Goal: Task Accomplishment & Management: Use online tool/utility

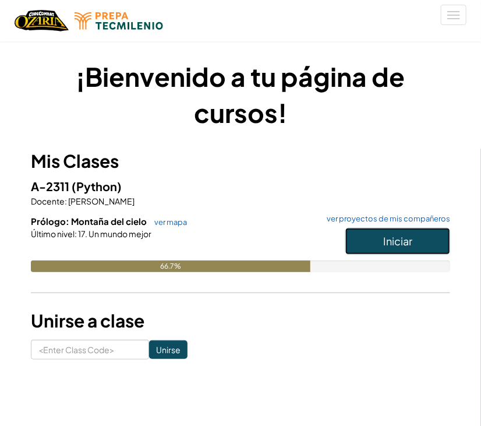
click at [418, 237] on button "Iniciar" at bounding box center [398, 241] width 105 height 27
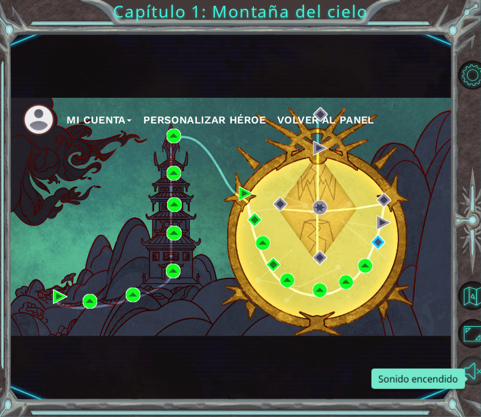
click at [481, 372] on html "Mi Cuenta Personalizar héroe Volver al panel Capítulo 1: Montaña del cielo Intr…" at bounding box center [240, 208] width 481 height 417
click at [465, 381] on button "Sonido encendido" at bounding box center [473, 371] width 29 height 29
click at [465, 381] on button "Sonido apagado" at bounding box center [473, 371] width 29 height 29
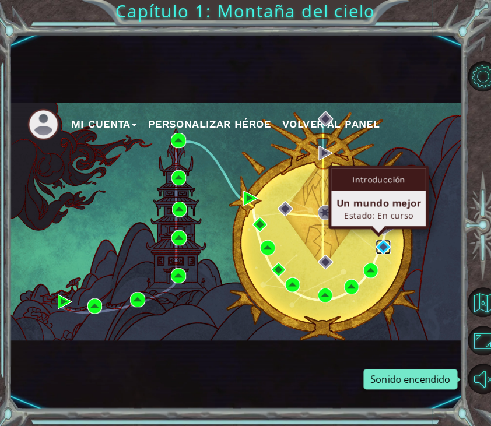
click at [382, 245] on img at bounding box center [382, 247] width 15 height 15
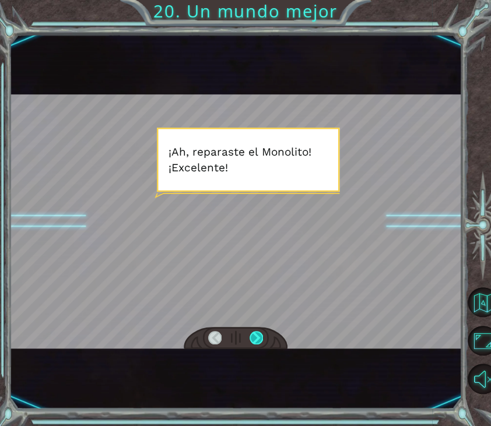
click at [258, 340] on div at bounding box center [255, 338] width 13 height 14
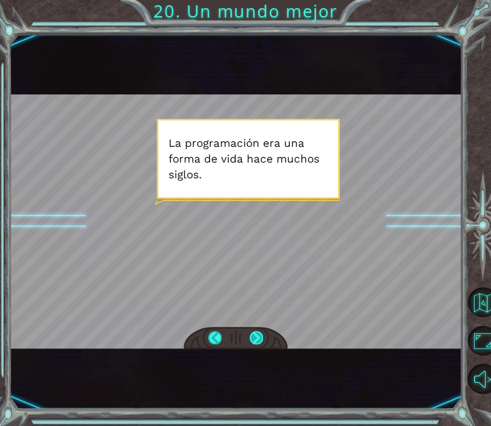
click at [258, 340] on div at bounding box center [255, 338] width 13 height 14
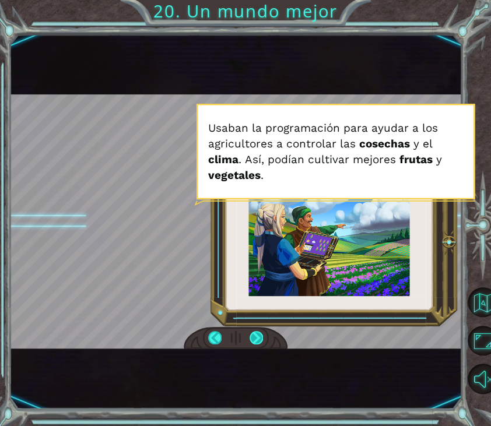
click at [258, 340] on div at bounding box center [255, 338] width 13 height 14
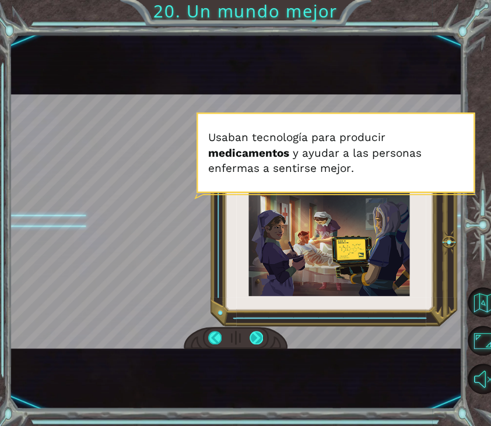
click at [255, 333] on div at bounding box center [255, 338] width 13 height 14
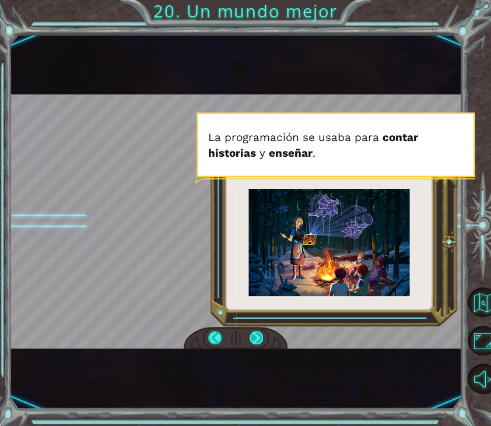
click at [255, 333] on div at bounding box center [255, 338] width 13 height 14
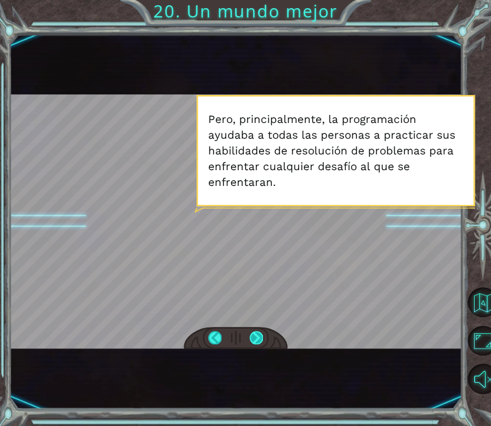
click at [255, 333] on div at bounding box center [255, 338] width 13 height 14
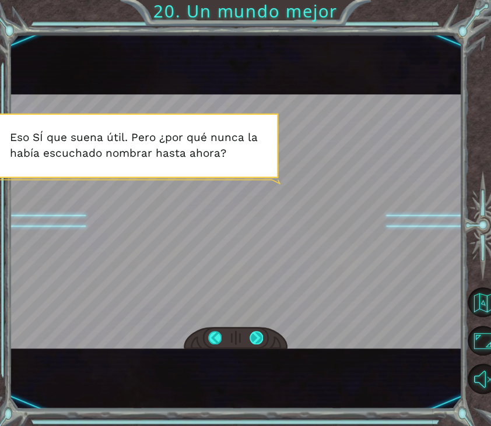
click at [255, 333] on div at bounding box center [255, 338] width 13 height 14
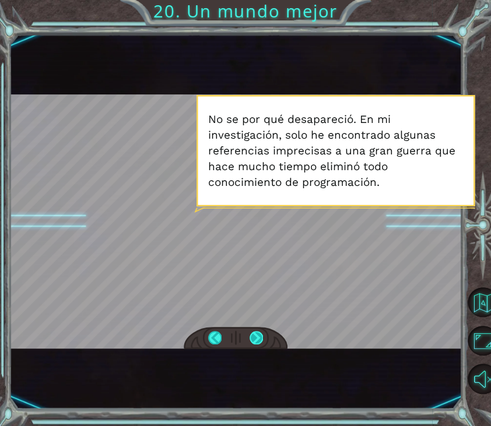
click at [255, 333] on div at bounding box center [255, 338] width 13 height 14
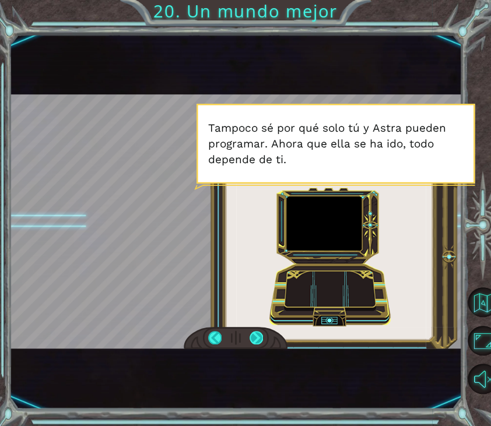
click at [255, 333] on div at bounding box center [255, 338] width 13 height 14
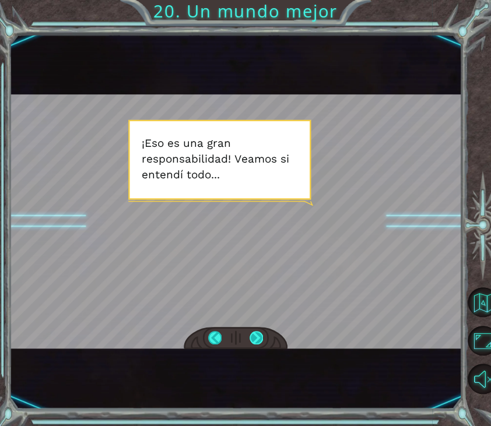
click at [255, 333] on div at bounding box center [255, 338] width 13 height 14
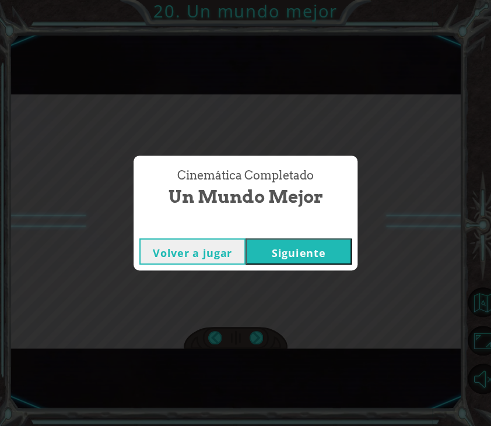
click at [301, 248] on button "Siguiente" at bounding box center [298, 251] width 106 height 26
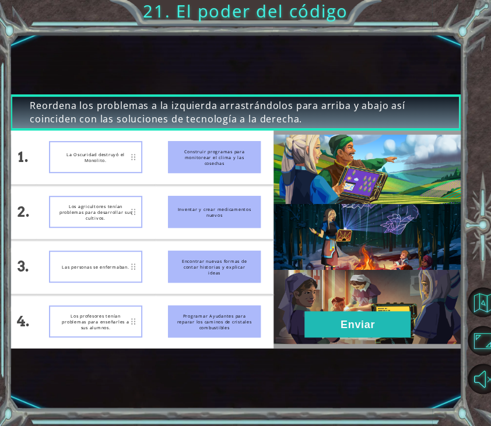
drag, startPoint x: 207, startPoint y: 152, endPoint x: 213, endPoint y: 208, distance: 56.3
click at [213, 208] on ul "Construir programas para monitorear el clima y las cosechas Inventar y crear me…" at bounding box center [214, 240] width 118 height 218
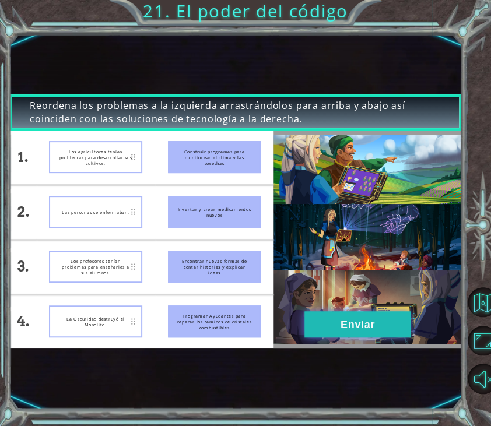
click at [374, 325] on button "Enviar" at bounding box center [357, 324] width 106 height 26
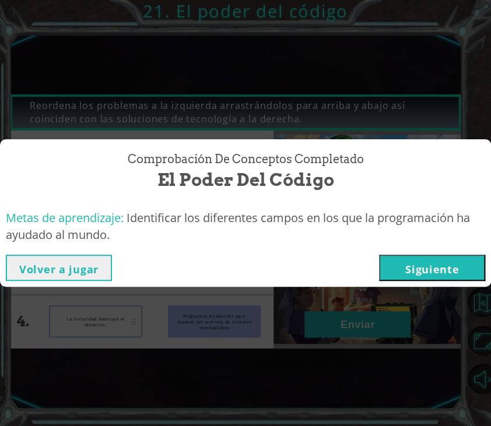
click at [429, 272] on button "Siguiente" at bounding box center [432, 268] width 106 height 26
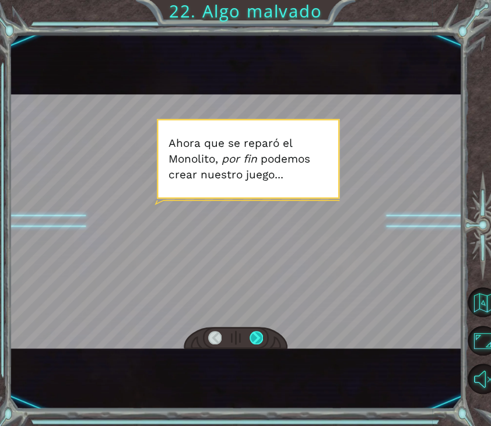
click at [254, 342] on div at bounding box center [255, 338] width 13 height 14
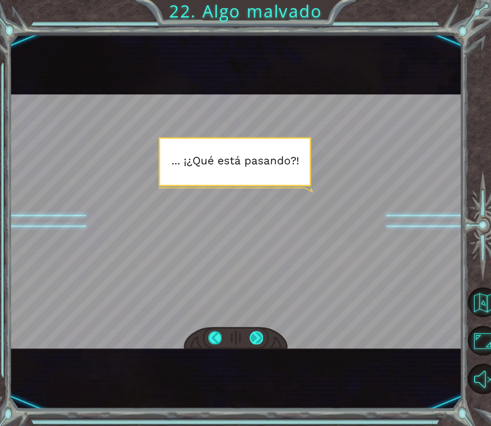
click at [254, 342] on div at bounding box center [255, 338] width 13 height 14
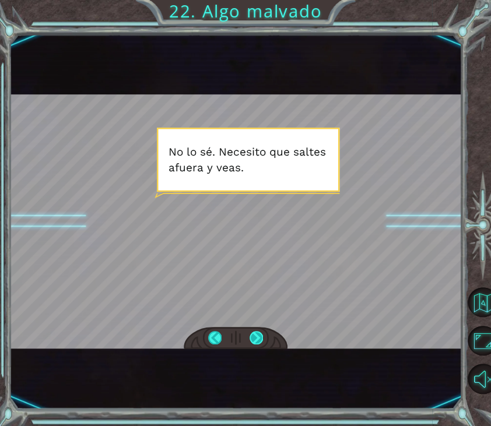
click at [254, 342] on div at bounding box center [255, 338] width 13 height 14
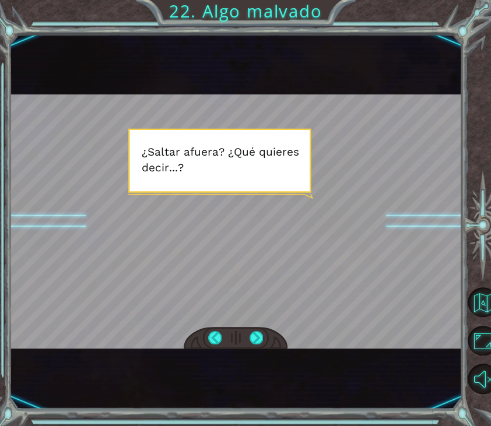
drag, startPoint x: 254, startPoint y: 342, endPoint x: 248, endPoint y: 333, distance: 10.5
click at [248, 333] on div at bounding box center [236, 338] width 104 height 23
click at [260, 337] on div at bounding box center [255, 338] width 13 height 14
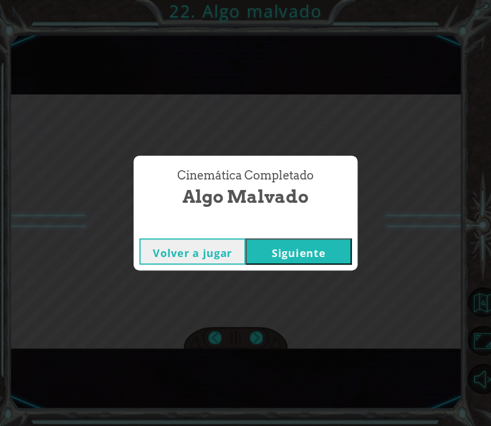
click at [303, 256] on button "Siguiente" at bounding box center [298, 251] width 106 height 26
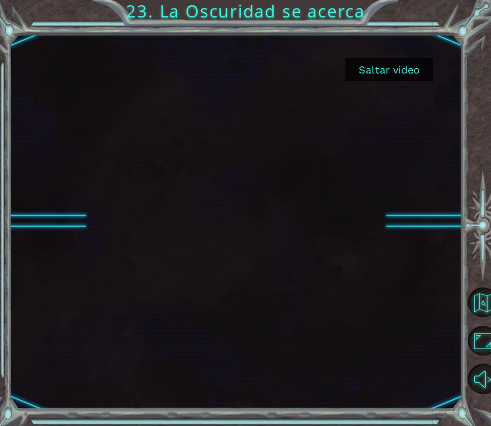
click at [381, 73] on button "Saltar video" at bounding box center [388, 69] width 87 height 23
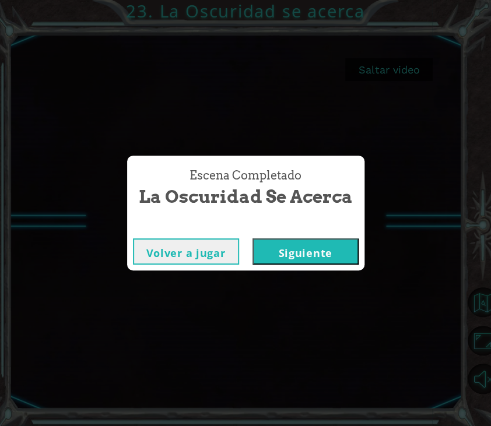
click at [303, 252] on button "Siguiente" at bounding box center [305, 251] width 106 height 26
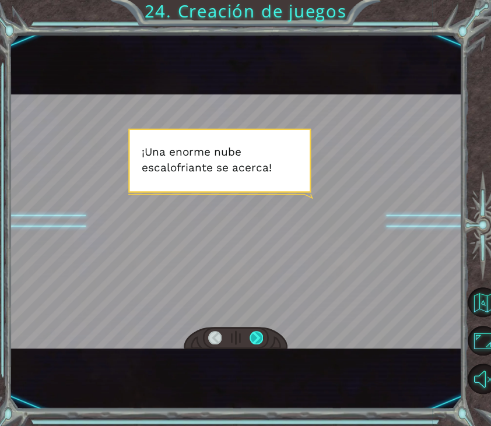
click at [256, 333] on div at bounding box center [255, 338] width 13 height 14
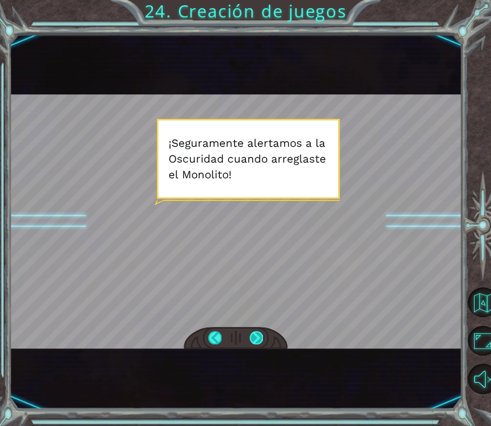
click at [256, 333] on div at bounding box center [255, 338] width 13 height 14
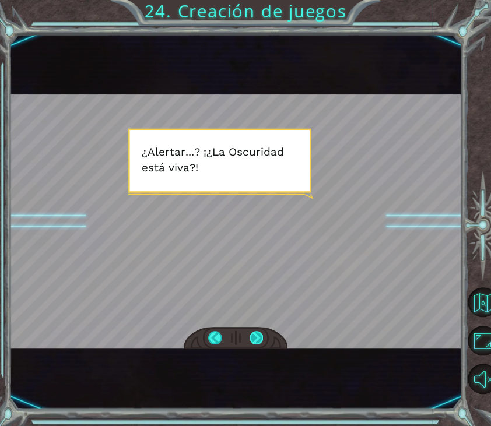
click at [256, 333] on div at bounding box center [255, 338] width 13 height 14
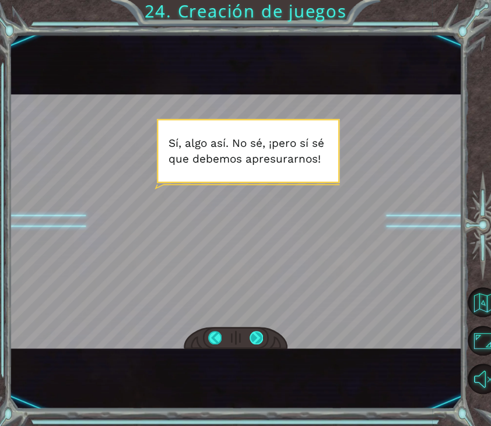
click at [256, 333] on div at bounding box center [255, 338] width 13 height 14
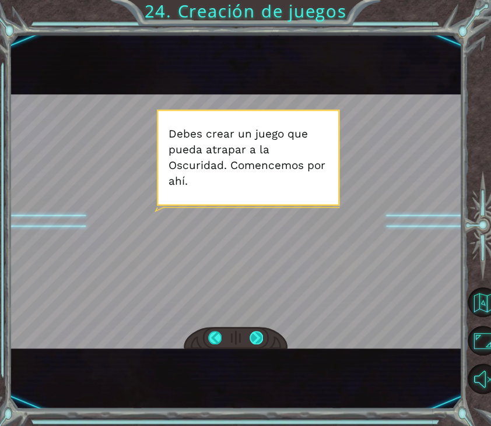
click at [256, 333] on div at bounding box center [255, 338] width 13 height 14
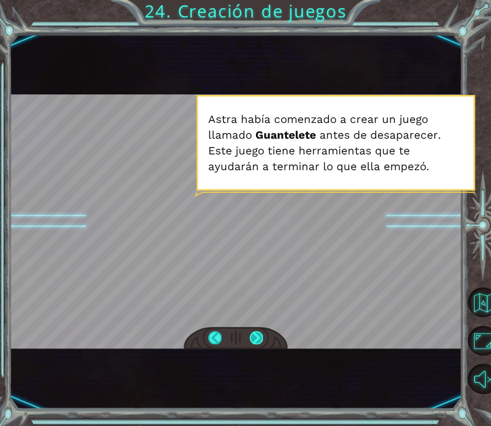
click at [256, 333] on div at bounding box center [255, 338] width 13 height 14
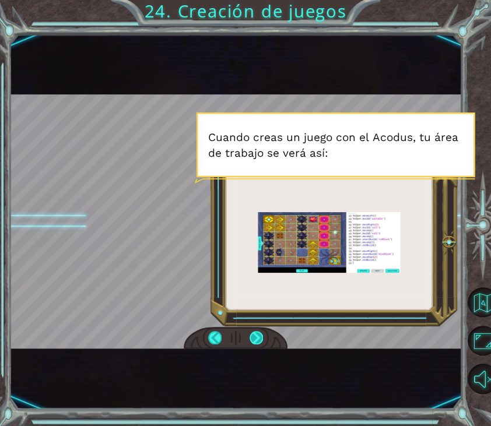
click at [256, 333] on div at bounding box center [255, 338] width 13 height 14
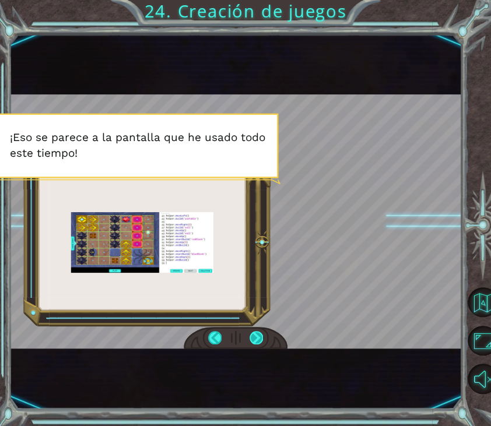
click at [256, 333] on div at bounding box center [255, 338] width 13 height 14
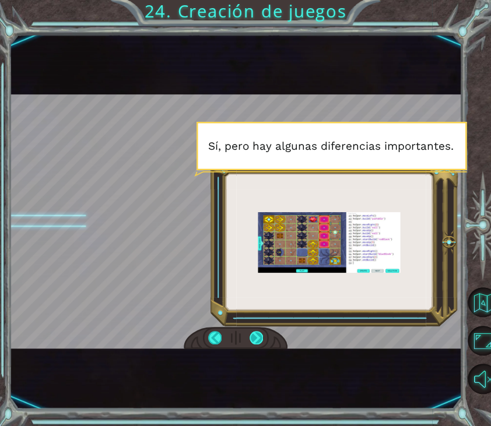
click at [256, 333] on div at bounding box center [255, 338] width 13 height 14
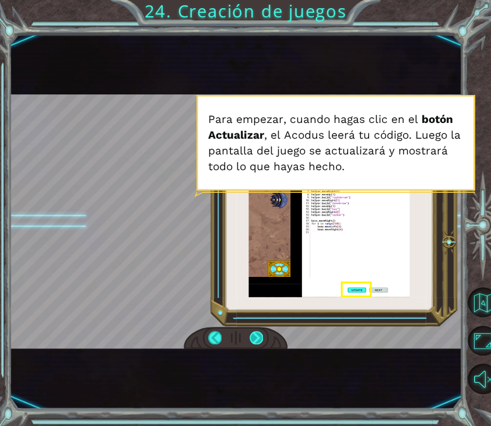
click at [256, 333] on div at bounding box center [255, 338] width 13 height 14
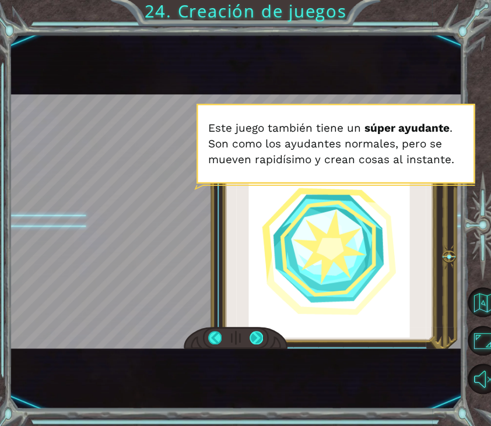
click at [256, 333] on div at bounding box center [255, 338] width 13 height 14
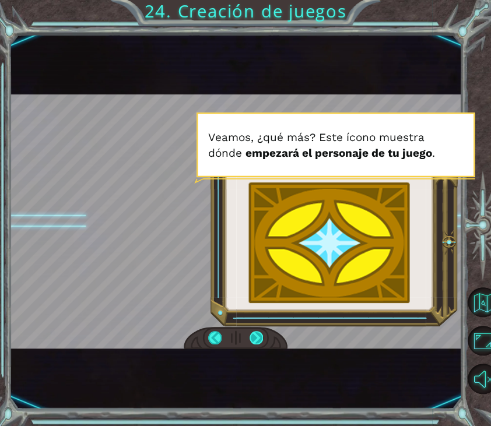
click at [256, 333] on div at bounding box center [255, 338] width 13 height 14
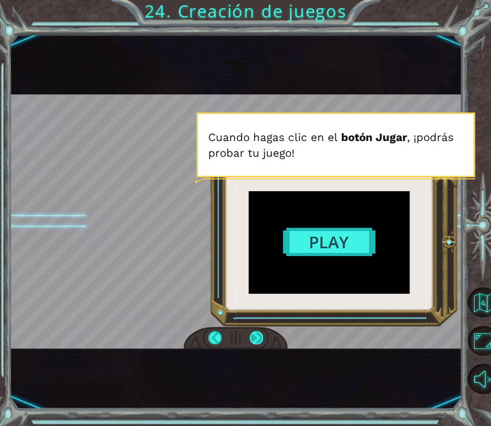
click at [256, 333] on div at bounding box center [255, 338] width 13 height 14
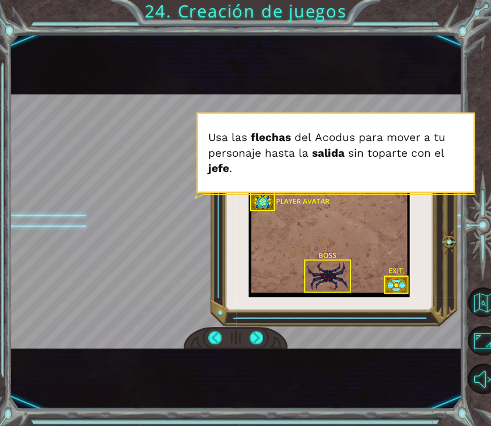
click at [240, 207] on div at bounding box center [235, 221] width 451 height 254
drag, startPoint x: 338, startPoint y: 280, endPoint x: 330, endPoint y: 232, distance: 48.5
click at [330, 232] on div at bounding box center [235, 221] width 451 height 254
click at [389, 282] on div at bounding box center [235, 221] width 451 height 254
click at [255, 340] on div at bounding box center [255, 338] width 13 height 14
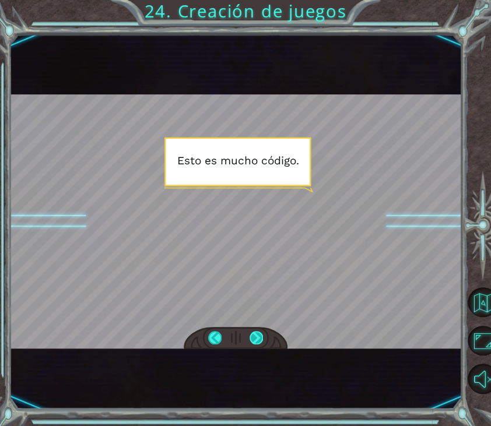
click at [255, 340] on div at bounding box center [255, 338] width 13 height 14
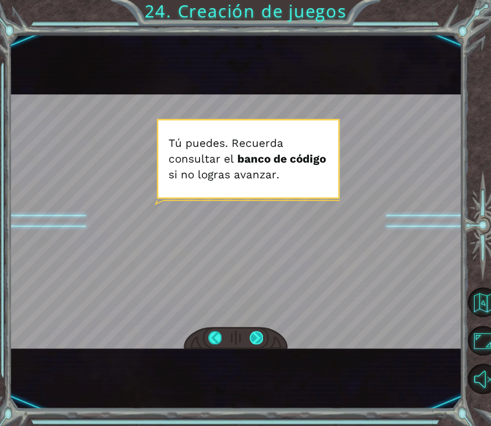
click at [255, 340] on div at bounding box center [255, 338] width 13 height 14
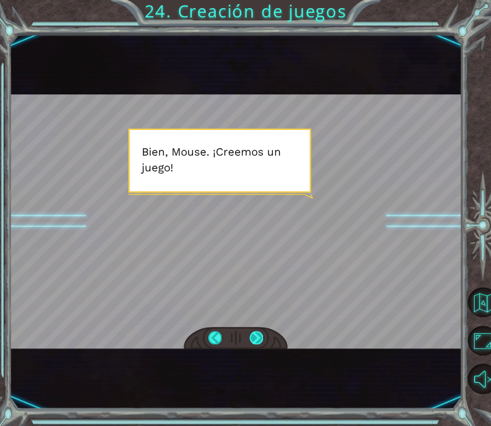
click at [255, 340] on div at bounding box center [255, 338] width 13 height 14
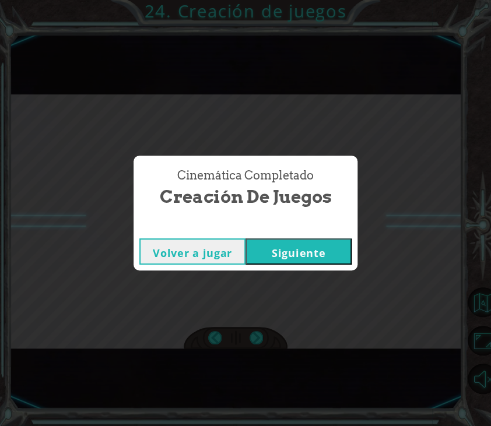
click at [294, 251] on button "Siguiente" at bounding box center [298, 251] width 106 height 26
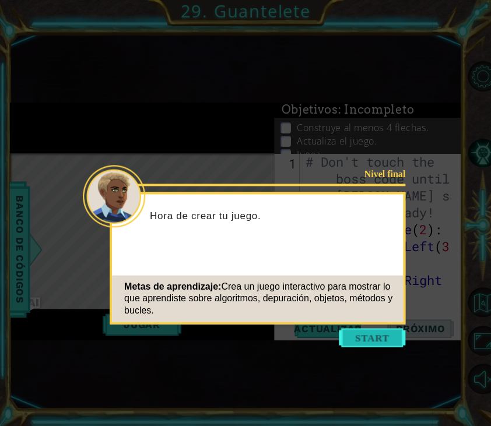
click at [357, 342] on button "Start" at bounding box center [372, 337] width 66 height 19
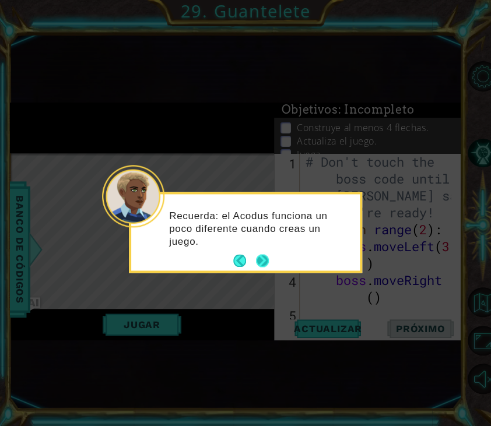
click at [256, 256] on button "Next" at bounding box center [262, 261] width 16 height 16
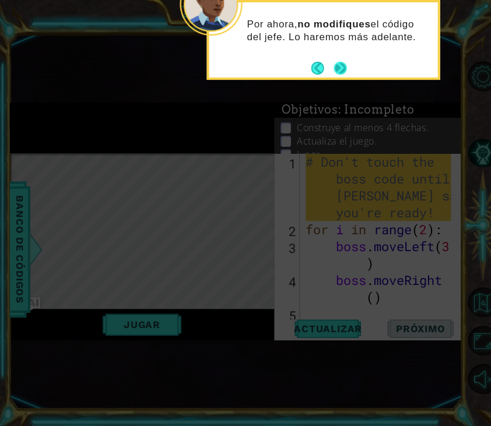
click at [339, 74] on button "Next" at bounding box center [340, 68] width 20 height 20
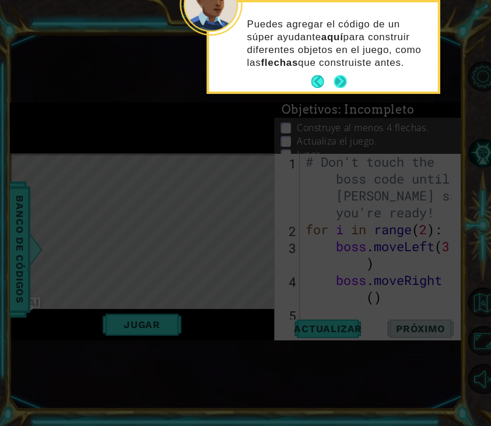
click at [336, 80] on button "Next" at bounding box center [340, 81] width 17 height 17
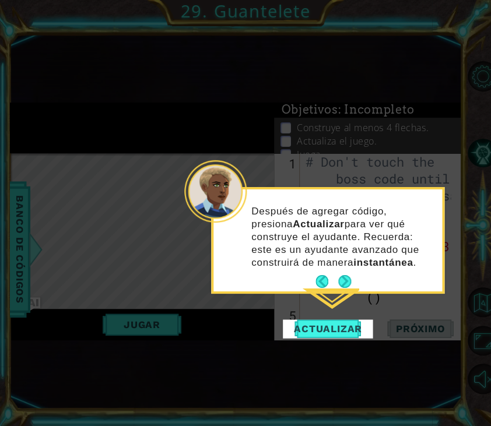
click at [354, 282] on div "Después de agregar código, presiona Actualizar para ver qué construye el ayudan…" at bounding box center [327, 241] width 228 height 97
click at [339, 283] on button "Next" at bounding box center [344, 281] width 17 height 17
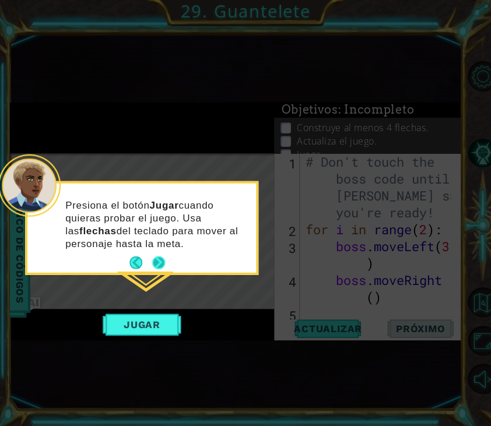
click at [157, 265] on button "Next" at bounding box center [158, 262] width 13 height 13
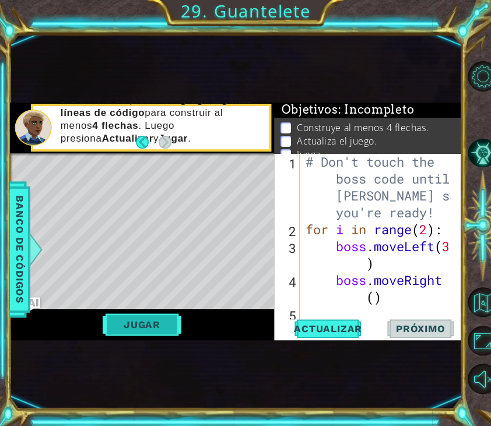
click at [152, 321] on button "Jugar" at bounding box center [142, 325] width 79 height 22
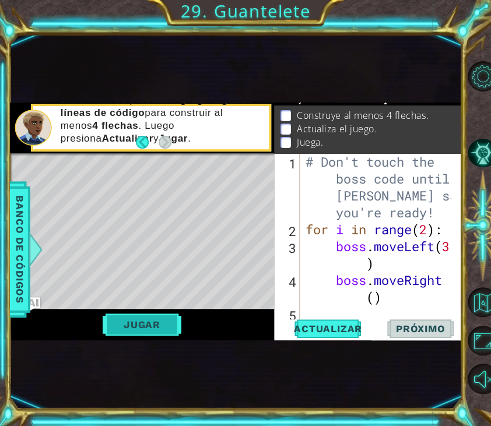
scroll to position [14, 0]
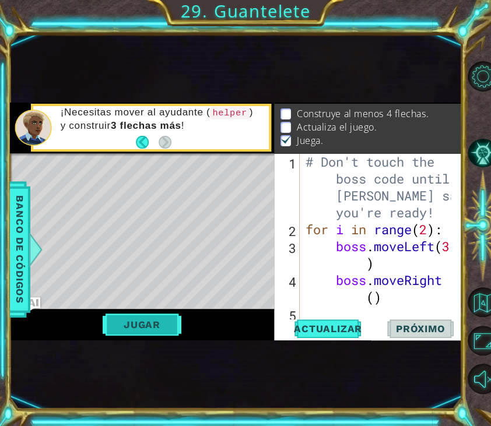
click at [158, 326] on button "Jugar" at bounding box center [142, 325] width 79 height 22
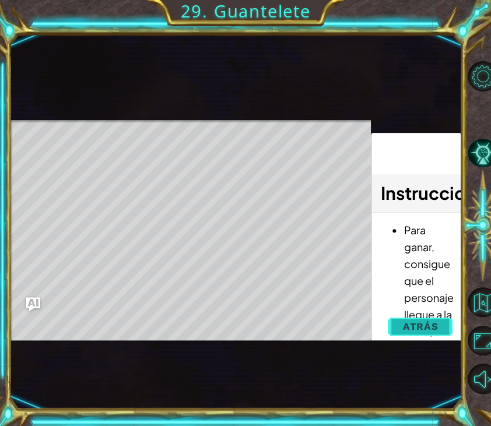
click at [408, 326] on span "Atrás" at bounding box center [420, 327] width 36 height 12
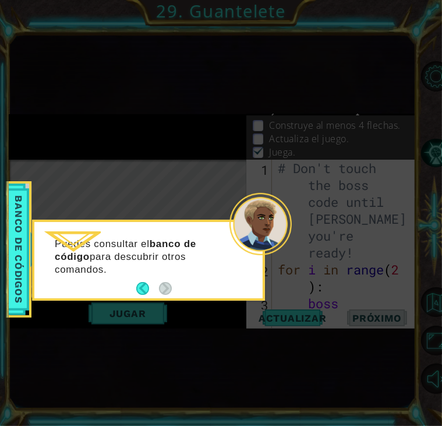
scroll to position [184, 0]
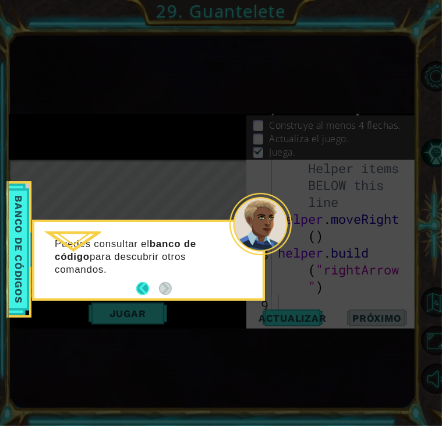
click at [140, 284] on button "Back" at bounding box center [147, 289] width 23 height 13
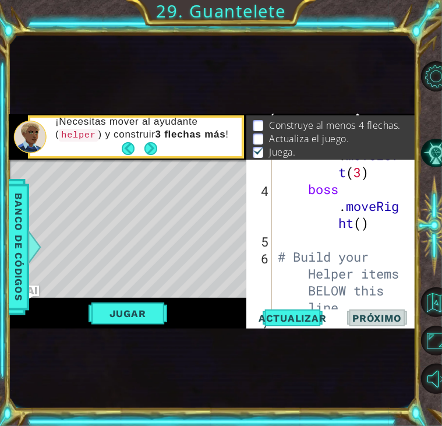
scroll to position [165, 0]
drag, startPoint x: 414, startPoint y: 255, endPoint x: 416, endPoint y: 284, distance: 29.8
click at [416, 284] on div "1 ההההההההההההההההההההההההההההההההההההההההההההההההההההההההההההההההההההההההההההה…" at bounding box center [221, 213] width 442 height 426
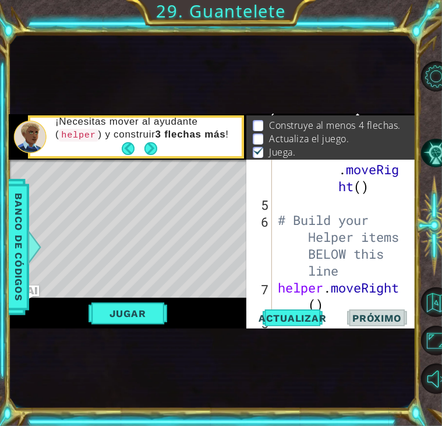
scroll to position [270, 0]
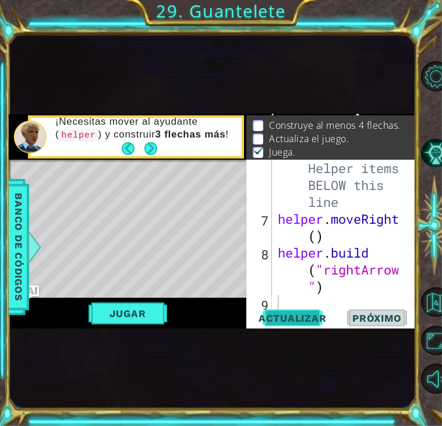
click at [287, 314] on span "Actualizar" at bounding box center [293, 318] width 92 height 12
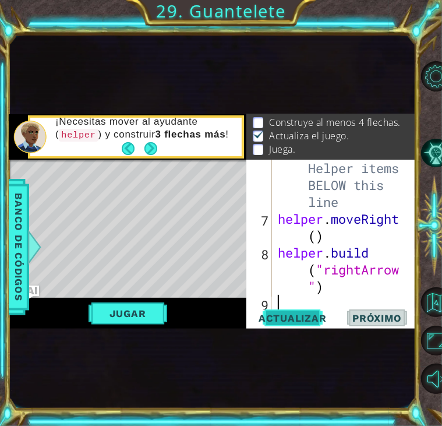
scroll to position [16, 0]
drag, startPoint x: 287, startPoint y: 314, endPoint x: 288, endPoint y: 298, distance: 16.3
click at [288, 298] on div "6 7 8 9 # Build your Helper items BELOW this line helper . moveRight ( ) helper…" at bounding box center [331, 244] width 169 height 169
click at [289, 326] on div "6 7 8 9 # Build your Helper items BELOW this line helper . moveRight ( ) helper…" at bounding box center [331, 244] width 169 height 169
click at [158, 151] on button "Next" at bounding box center [151, 148] width 13 height 13
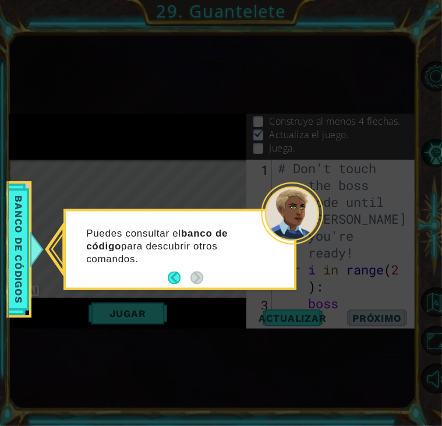
scroll to position [0, 0]
click at [175, 272] on button "Back" at bounding box center [179, 278] width 23 height 13
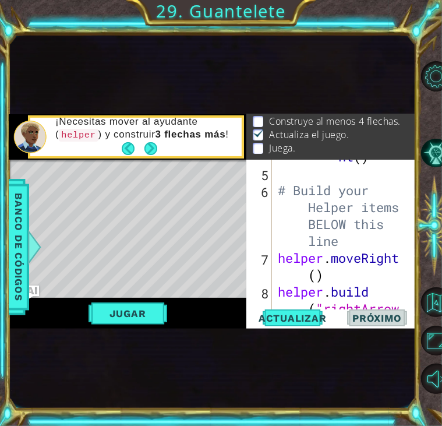
scroll to position [256, 0]
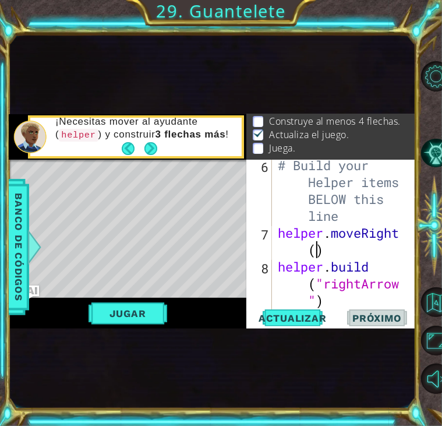
click at [315, 258] on div "# Build your Helper items BELOW this line helper . moveRight ( ) helper . build…" at bounding box center [343, 275] width 135 height 237
click at [291, 321] on span "Actualizar" at bounding box center [293, 318] width 92 height 12
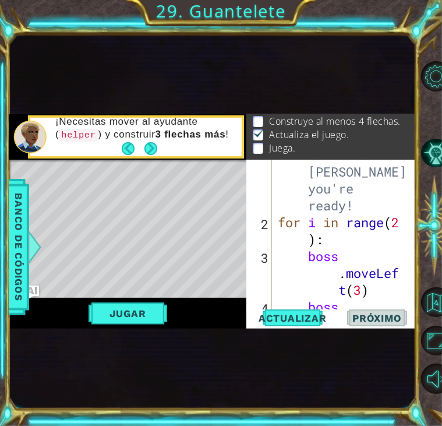
scroll to position [47, 0]
click at [277, 225] on div "# Don't touch the boss code until Vega says you're ready! for i in range ( 2 ) …" at bounding box center [343, 264] width 135 height 304
click at [296, 316] on span "Actualizar" at bounding box center [293, 318] width 92 height 12
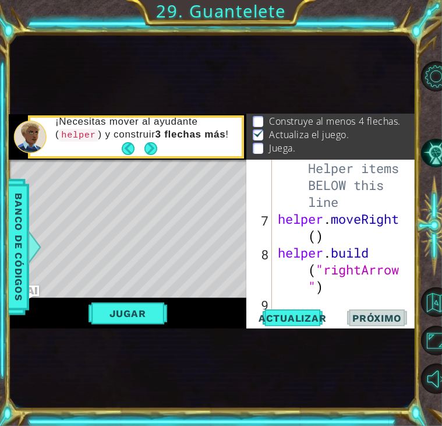
scroll to position [270, 0]
click at [365, 205] on div "# Build your Helper items BELOW this line helper . moveRight ( ) helper . build…" at bounding box center [343, 261] width 135 height 237
type textarea "# Build your Helper items BELOW this line"
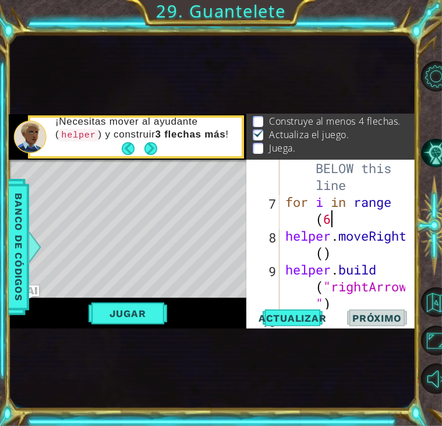
scroll to position [0, 5]
type textarea "for i in range (6)"
select select "ace/mode/python"
select select "ace/theme/textmate"
select select "markbegin"
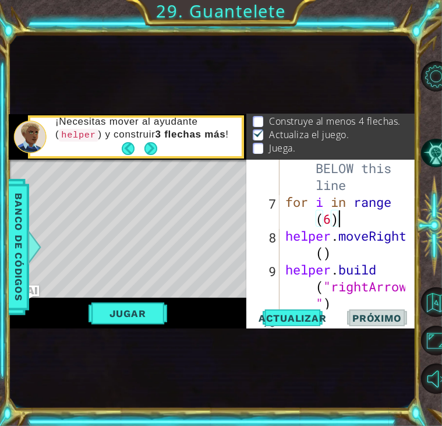
select select "true"
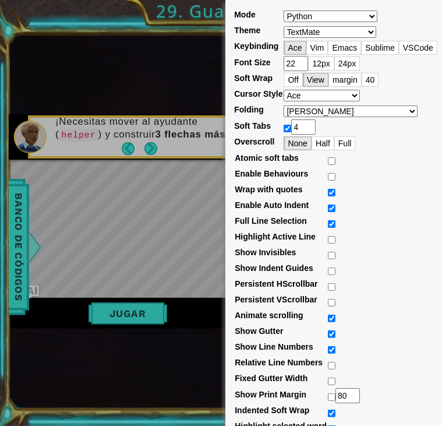
click at [140, 58] on div "Mode ABAP ABC ActionScript ADA Alda Apache Conf Apex AQL AsciiDoc ASL Assembly …" at bounding box center [221, 213] width 442 height 426
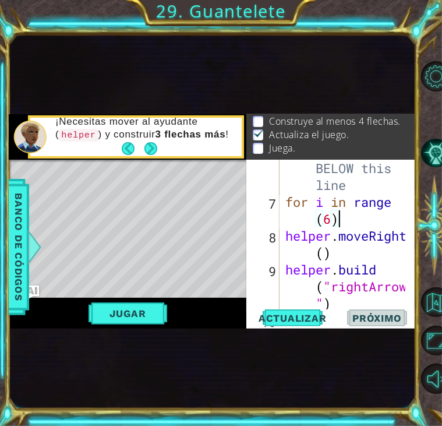
click at [345, 216] on div "# Build your Helper items BELOW this line for i in range ( 6 ) helper . moveRig…" at bounding box center [347, 244] width 128 height 237
type textarea "for i in range (6)"
select select "ace/mode/python"
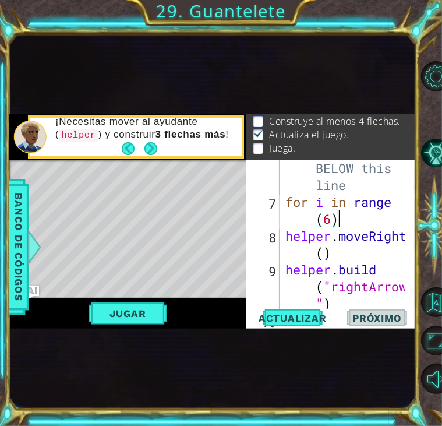
select select "ace/theme/textmate"
select select "markbegin"
select select "true"
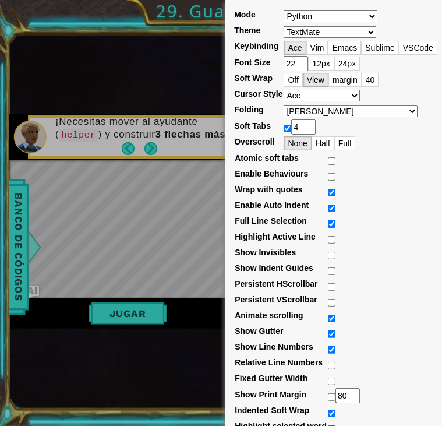
click at [163, 39] on div "Mode ABAP ABC ActionScript ADA Alda Apache Conf Apex AQL AsciiDoc ASL Assembly …" at bounding box center [221, 213] width 442 height 426
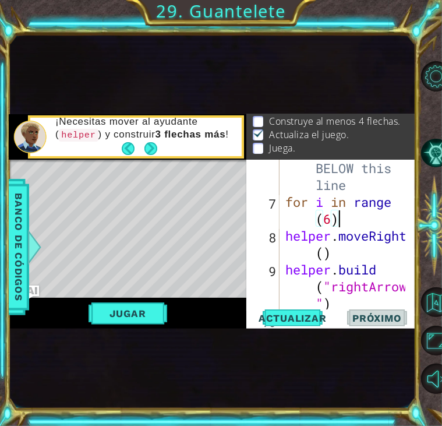
scroll to position [0, 6]
click at [314, 320] on span "Actualizar" at bounding box center [293, 318] width 92 height 12
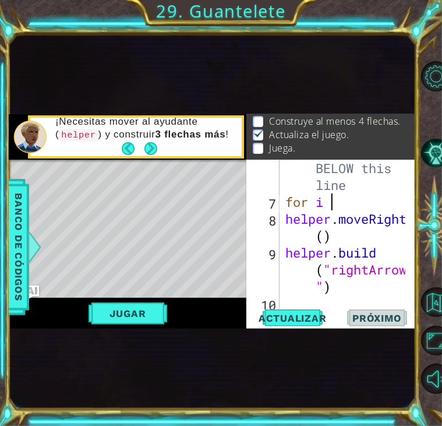
scroll to position [0, 0]
type textarea "f"
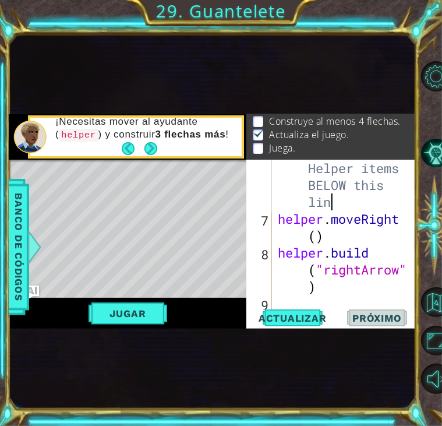
type textarea "# Build your Helper items BELOW this li"
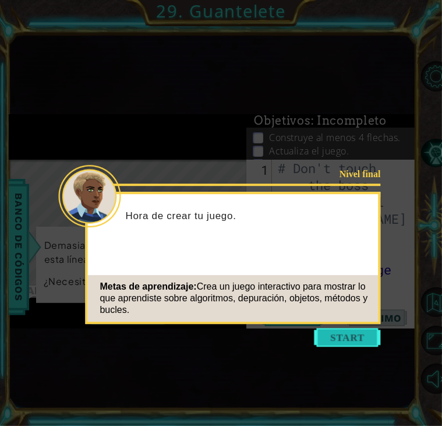
click at [360, 337] on button "Start" at bounding box center [348, 337] width 66 height 19
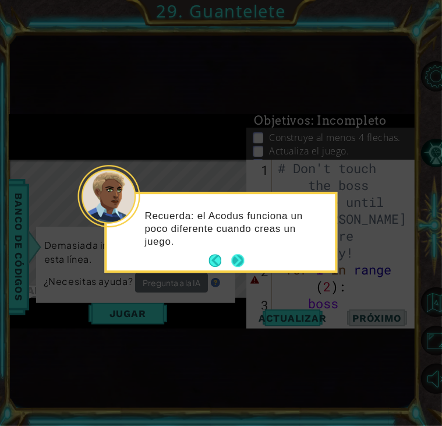
click at [234, 255] on button "Next" at bounding box center [238, 261] width 13 height 13
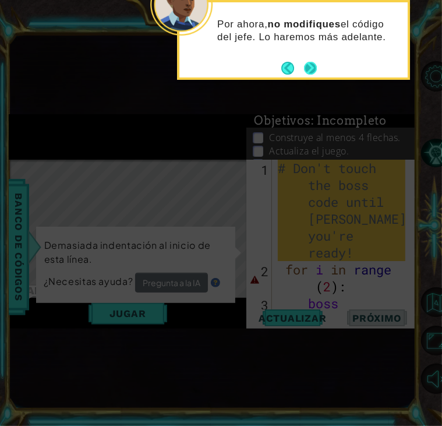
click at [314, 63] on button "Next" at bounding box center [310, 68] width 13 height 13
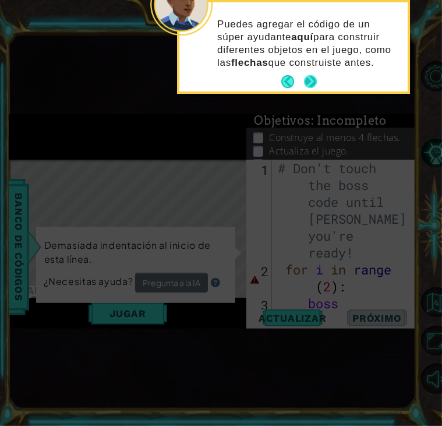
click at [312, 85] on button "Next" at bounding box center [310, 81] width 13 height 13
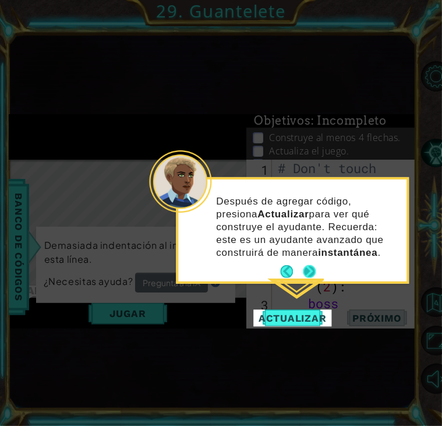
click at [312, 265] on button "Next" at bounding box center [309, 271] width 13 height 13
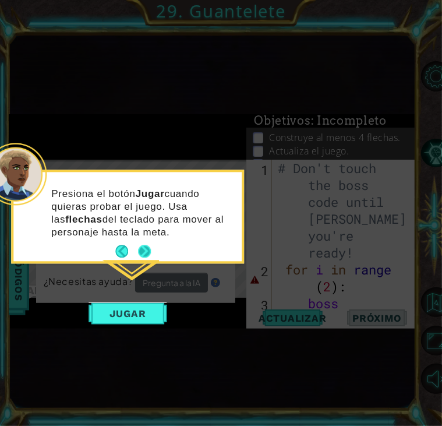
click at [152, 248] on div "Presiona el botón Jugar cuando quieras probar el juego. Usa las flechas del tec…" at bounding box center [127, 219] width 228 height 85
click at [146, 256] on button "Next" at bounding box center [144, 251] width 13 height 13
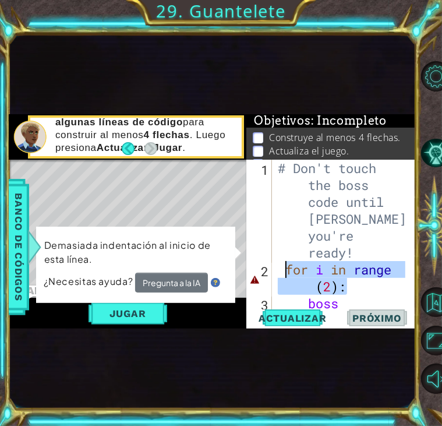
drag, startPoint x: 351, startPoint y: 291, endPoint x: 286, endPoint y: 272, distance: 67.9
click at [286, 272] on div "# Don't touch the boss code until Vega says you're ready! for i in range ( 2 ) …" at bounding box center [343, 312] width 135 height 304
type textarea "for i in range(2):"
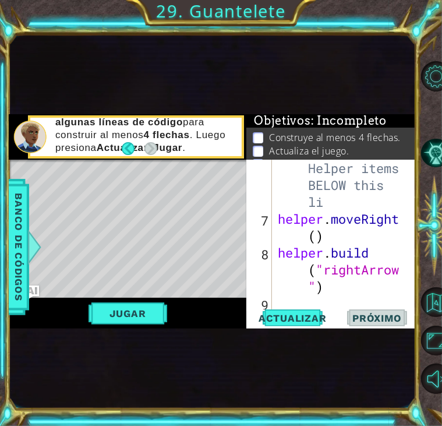
scroll to position [254, 0]
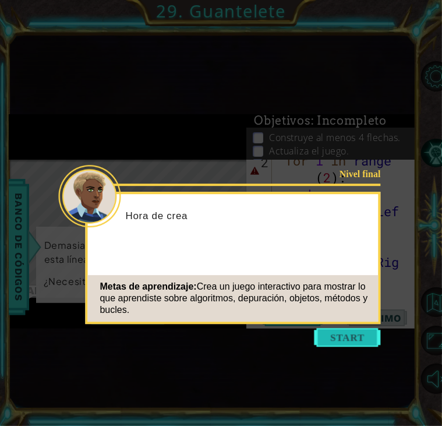
click at [333, 335] on button "Start" at bounding box center [348, 337] width 66 height 19
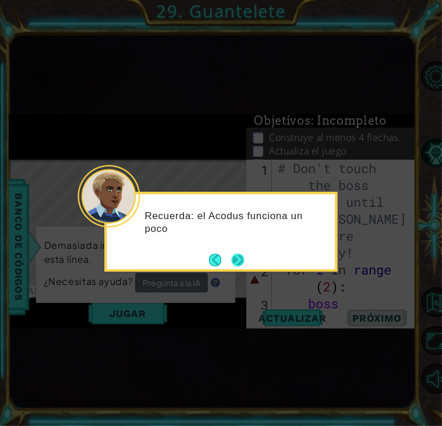
click at [245, 259] on button "Next" at bounding box center [238, 259] width 21 height 21
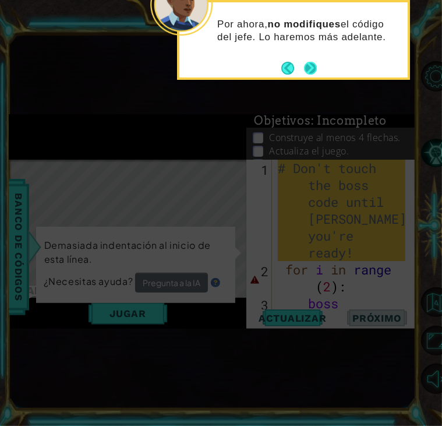
click at [312, 62] on button "Next" at bounding box center [311, 68] width 20 height 20
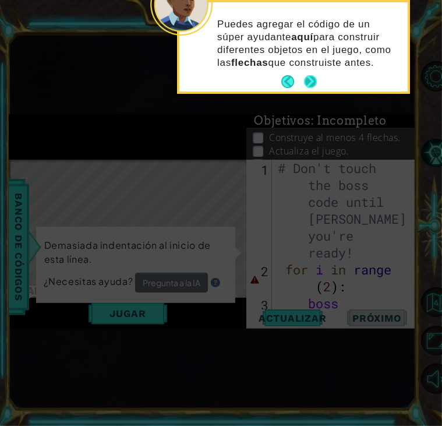
click at [311, 79] on button "Next" at bounding box center [311, 82] width 22 height 22
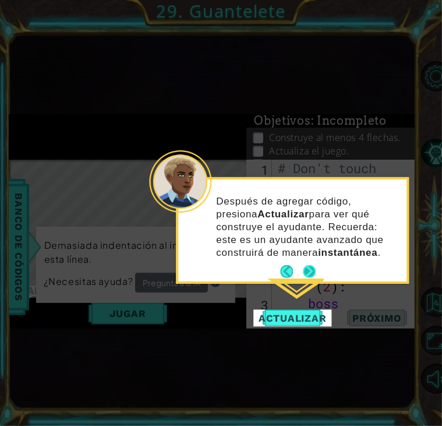
click at [308, 272] on button "Next" at bounding box center [310, 272] width 20 height 20
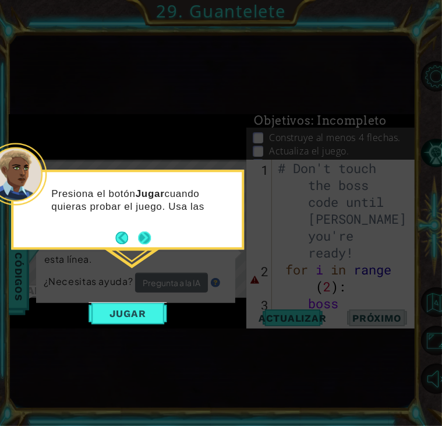
click at [150, 240] on button "Next" at bounding box center [144, 237] width 19 height 19
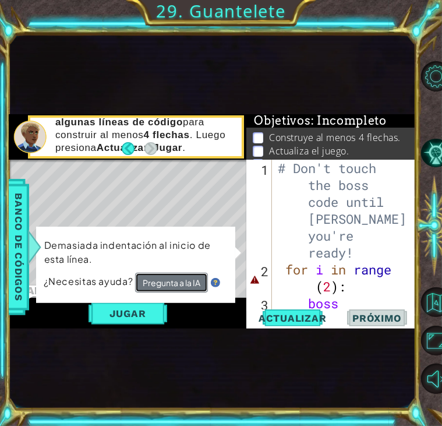
click at [158, 281] on button "Pregunta a la IA" at bounding box center [171, 282] width 73 height 21
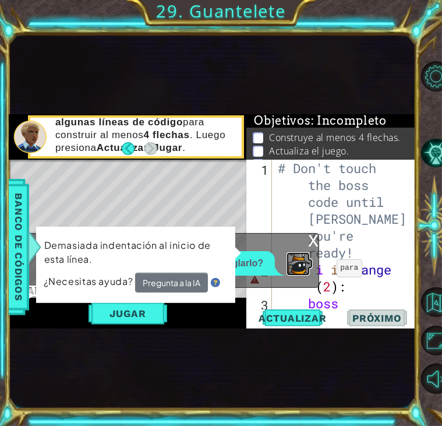
click at [305, 275] on img at bounding box center [298, 263] width 23 height 23
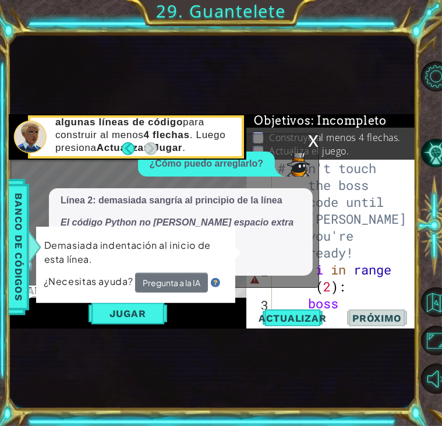
click at [310, 146] on div "x" at bounding box center [313, 140] width 10 height 12
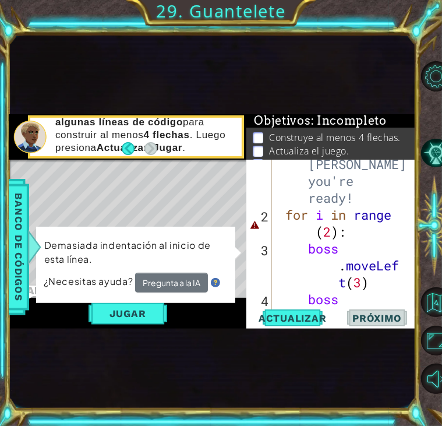
scroll to position [78, 0]
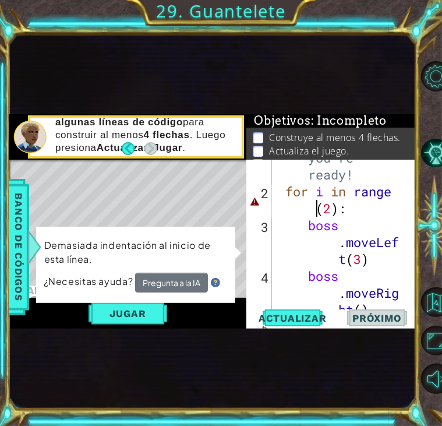
click at [315, 214] on div "# Don't touch the boss code until [PERSON_NAME] says you're ready! for i in ran…" at bounding box center [343, 234] width 135 height 304
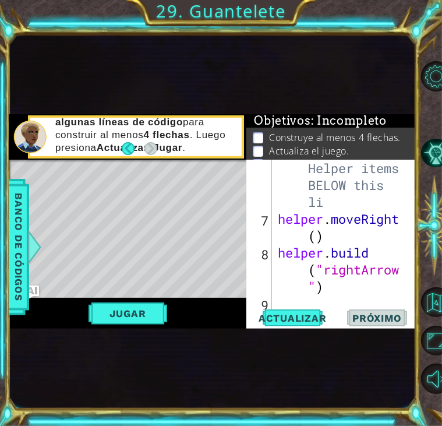
scroll to position [270, 0]
click at [357, 289] on div "# Build your Helper items BELOW this li helper . moveRight ( ) helper . build (…" at bounding box center [343, 261] width 135 height 237
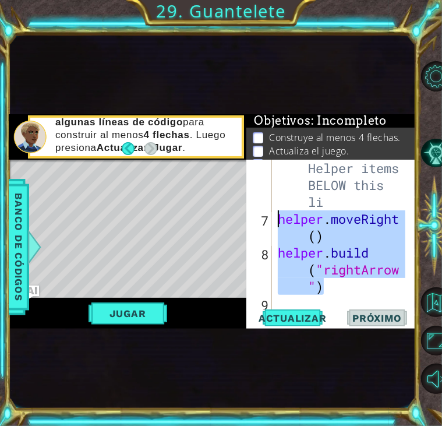
drag, startPoint x: 357, startPoint y: 289, endPoint x: 279, endPoint y: 221, distance: 103.7
click at [279, 221] on div "# Build your Helper items BELOW this li helper . moveRight ( ) helper . build (…" at bounding box center [343, 261] width 135 height 237
type textarea "helper.moveRight() [DOMAIN_NAME]("rightArrow")"
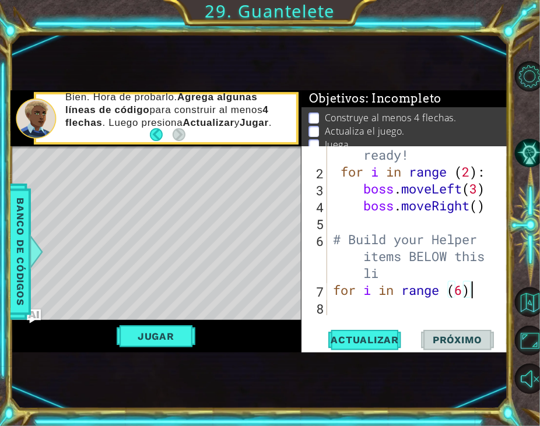
scroll to position [0, 6]
type textarea "for i in range (6):"
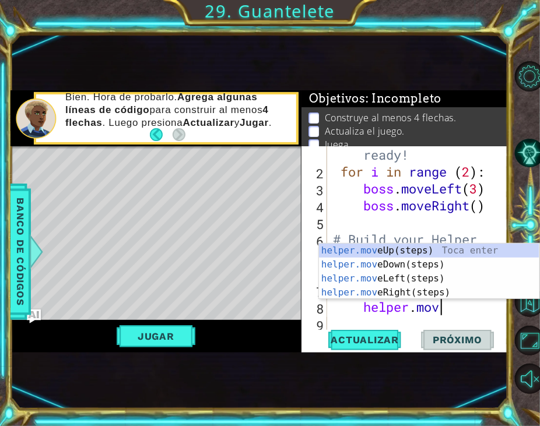
scroll to position [0, 5]
type textarea "helper.mover"
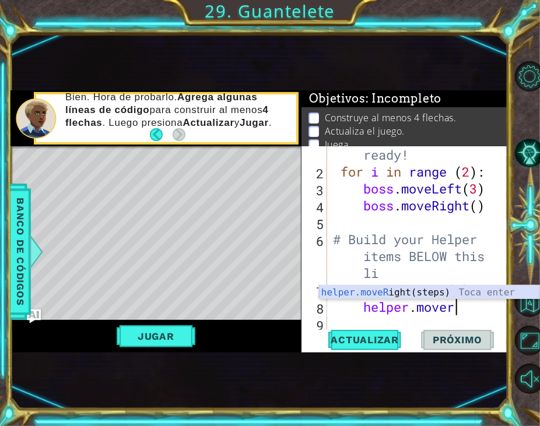
click at [442, 287] on div "helper.moveR ight(steps) Toca enter" at bounding box center [429, 307] width 220 height 42
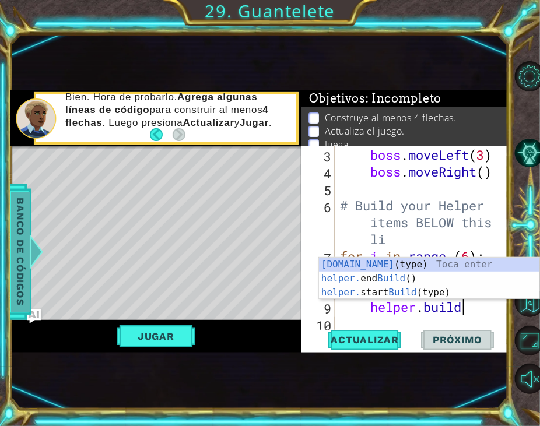
click at [29, 255] on div at bounding box center [36, 251] width 15 height 35
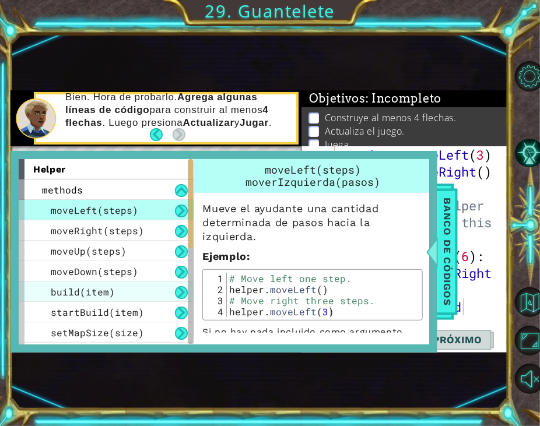
click at [160, 287] on div "build(item)" at bounding box center [106, 292] width 175 height 20
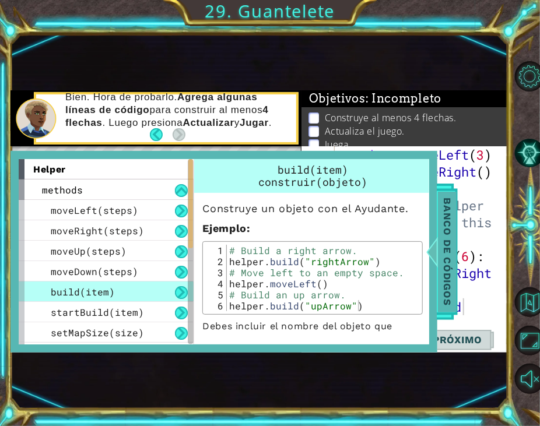
click at [442, 239] on span "Banco de códigos" at bounding box center [447, 252] width 19 height 121
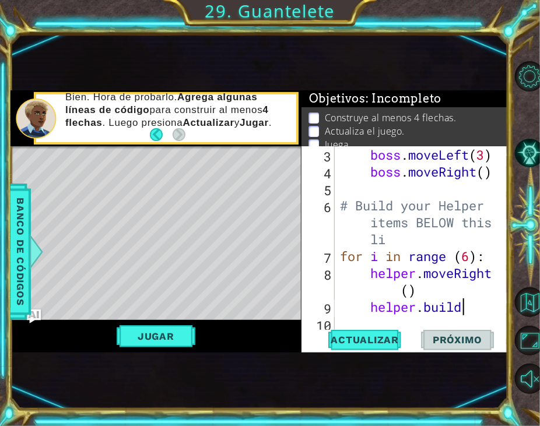
click at [442, 309] on div "boss . moveLeft ( 3 ) boss . moveRight ( ) # Build your Helper items BELOW this…" at bounding box center [420, 256] width 166 height 220
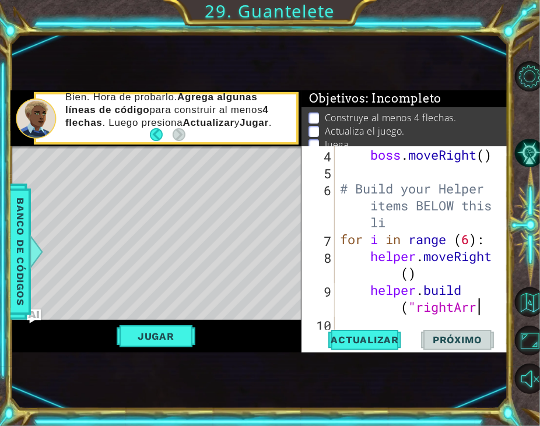
scroll to position [0, 9]
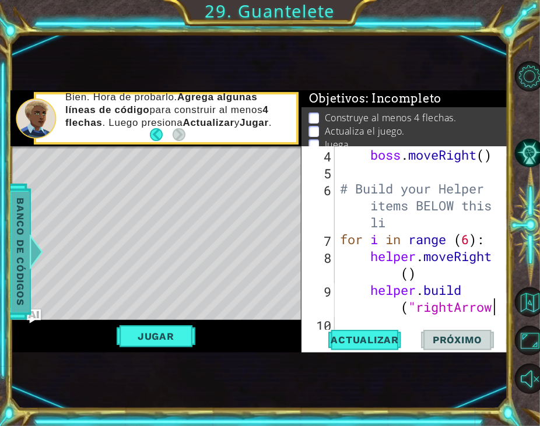
click at [31, 261] on div at bounding box center [36, 251] width 15 height 35
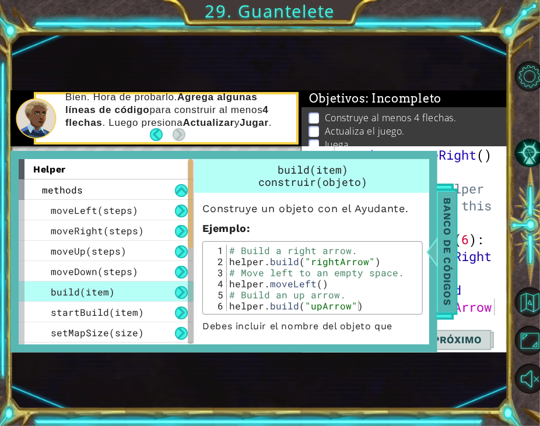
click at [442, 266] on span "Banco de códigos" at bounding box center [447, 252] width 19 height 121
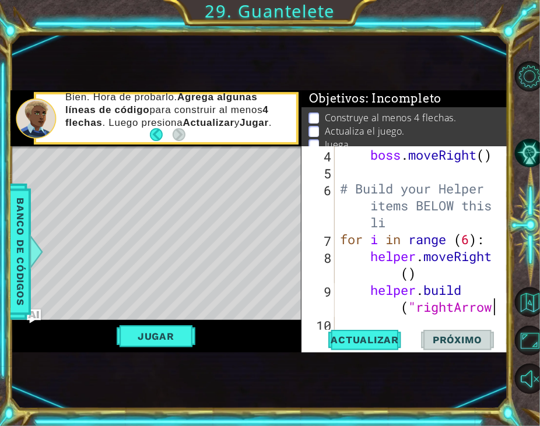
click at [442, 311] on div "boss . moveRight ( ) # Build your Helper items BELOW this li for i in range ( 6…" at bounding box center [420, 256] width 166 height 220
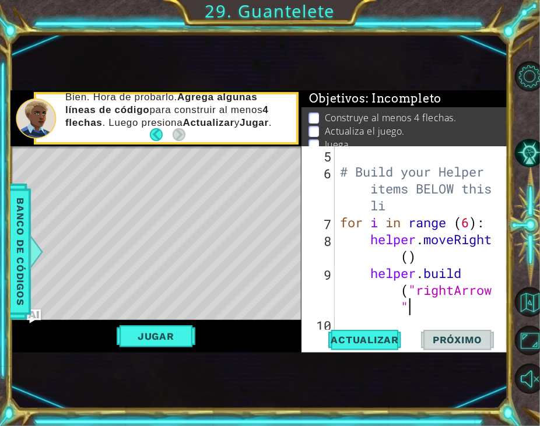
scroll to position [0, 9]
click at [368, 340] on span "Actualizar" at bounding box center [365, 340] width 92 height 12
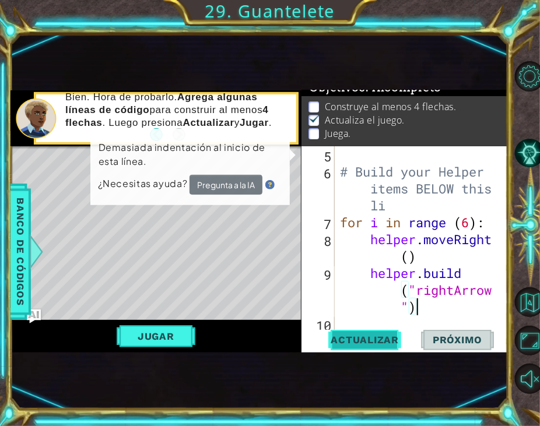
scroll to position [13, 0]
click at [345, 304] on div "# Build your Helper items BELOW this li for i in range ( 6 ) : helper . moveRig…" at bounding box center [420, 256] width 166 height 220
click at [269, 123] on strong "Jugar" at bounding box center [254, 122] width 29 height 11
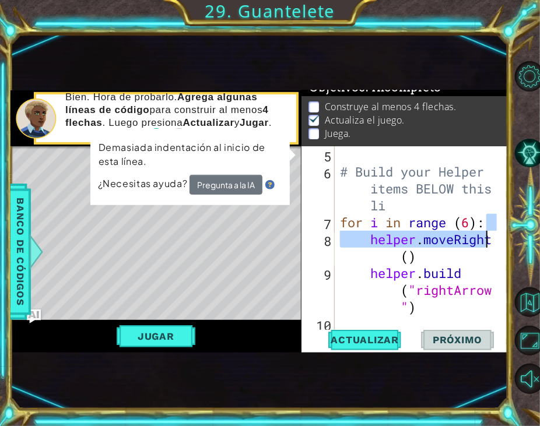
scroll to position [0, 6]
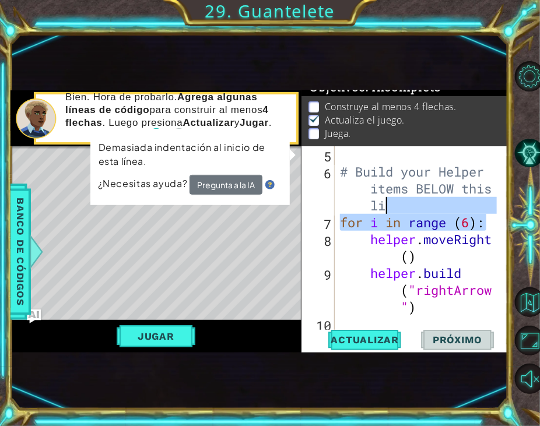
click at [442, 200] on div "for i in range (6): 5 6 7 8 9 10 # Build your Helper items BELOW this li for i …" at bounding box center [403, 239] width 205 height 186
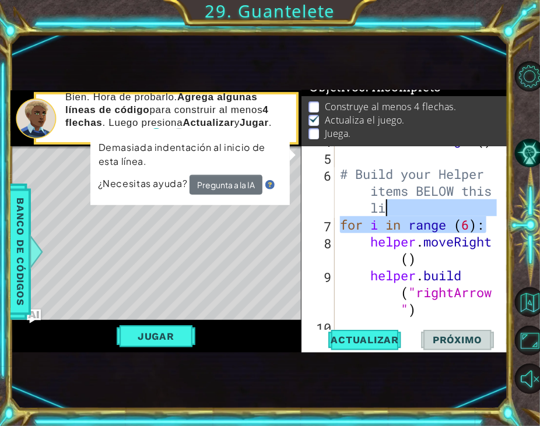
scroll to position [0, 0]
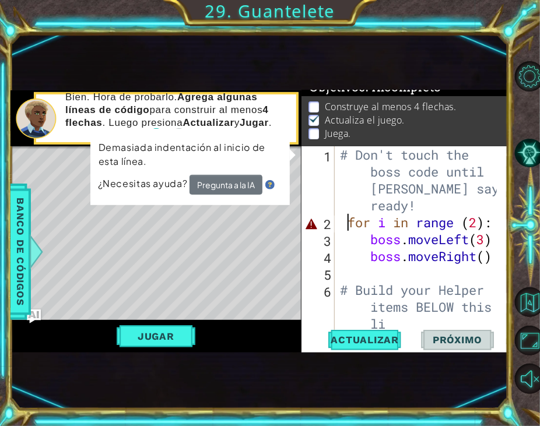
click at [344, 226] on div "# Don't touch the boss code until [PERSON_NAME] says you're ready! for i in ran…" at bounding box center [420, 281] width 166 height 270
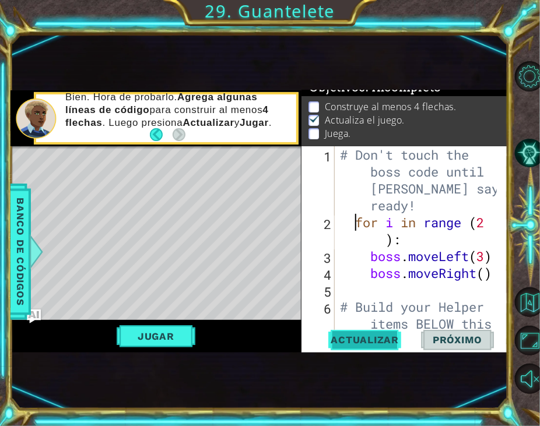
click at [357, 345] on span "Actualizar" at bounding box center [365, 340] width 92 height 12
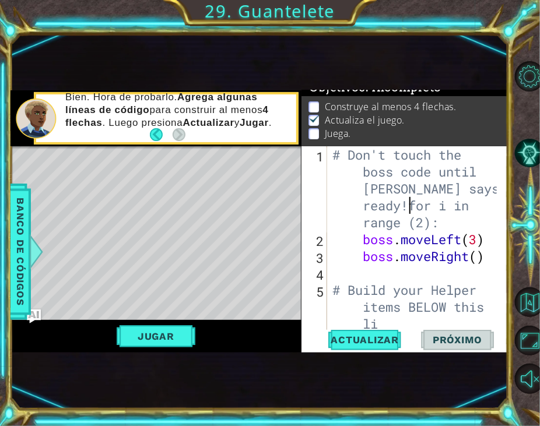
type textarea "for i in range (2):"
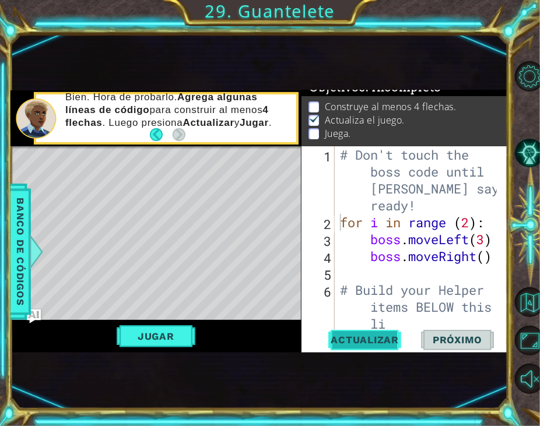
click at [334, 340] on span "Actualizar" at bounding box center [365, 340] width 92 height 12
click at [168, 339] on button "Jugar" at bounding box center [156, 336] width 79 height 22
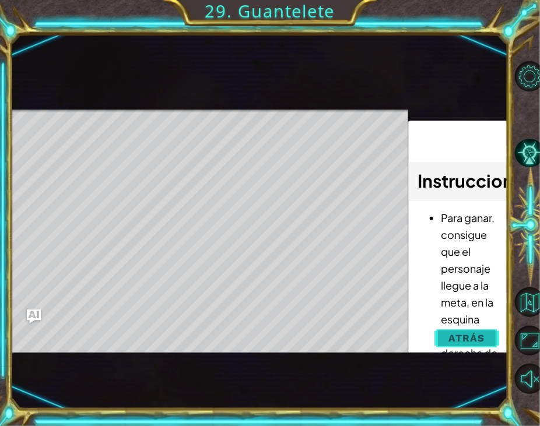
click at [442, 337] on span "Atrás" at bounding box center [467, 338] width 36 height 12
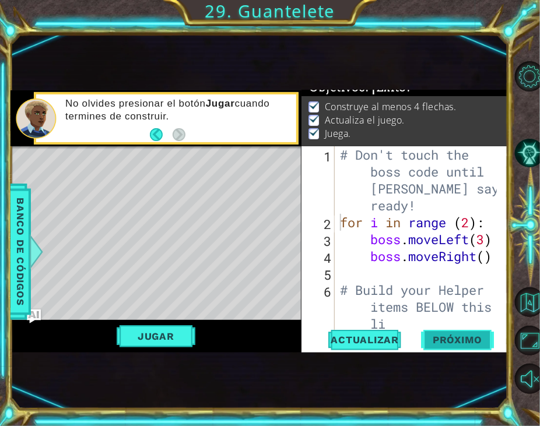
click at [442, 337] on span "Próximo" at bounding box center [457, 340] width 72 height 12
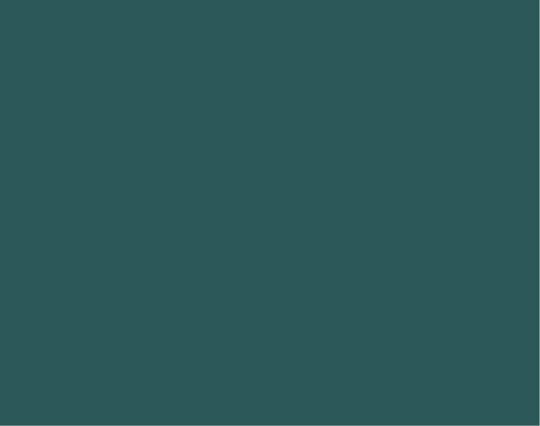
click at [442, 337] on body "1 2 3 4 5 6 7 8 9 [DOMAIN_NAME] (type) Toca enter helper. end Build () Toca ent…" at bounding box center [270, 213] width 540 height 426
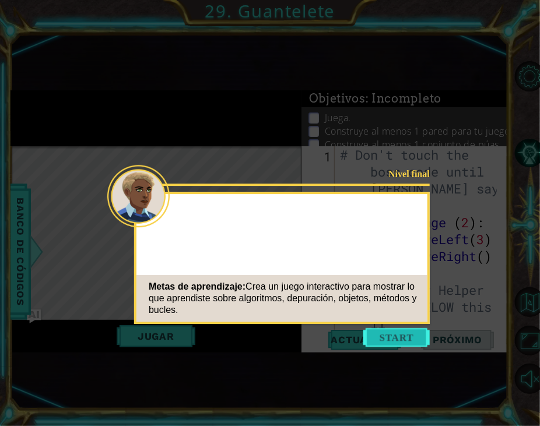
click at [410, 333] on button "Start" at bounding box center [396, 337] width 66 height 19
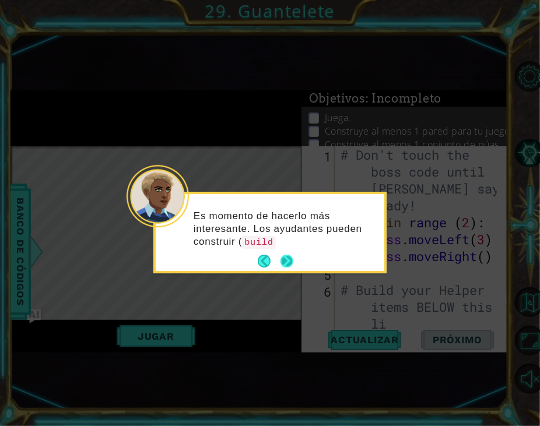
click at [282, 255] on button "Next" at bounding box center [286, 261] width 15 height 15
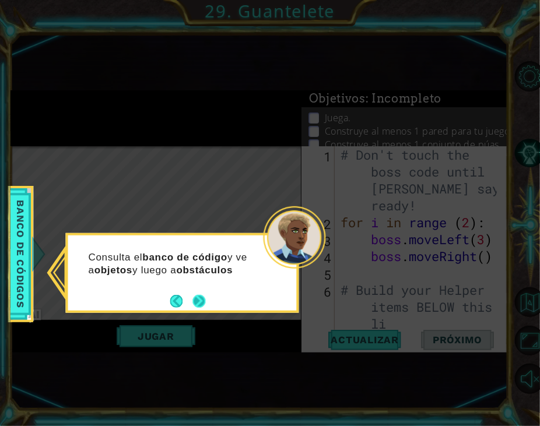
click at [199, 301] on button "Next" at bounding box center [199, 301] width 17 height 17
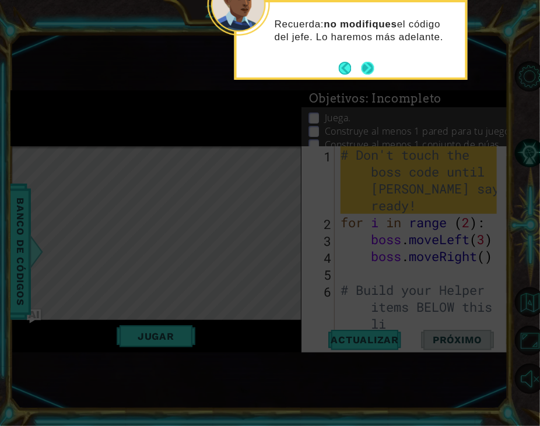
click at [365, 69] on button "Next" at bounding box center [367, 67] width 13 height 13
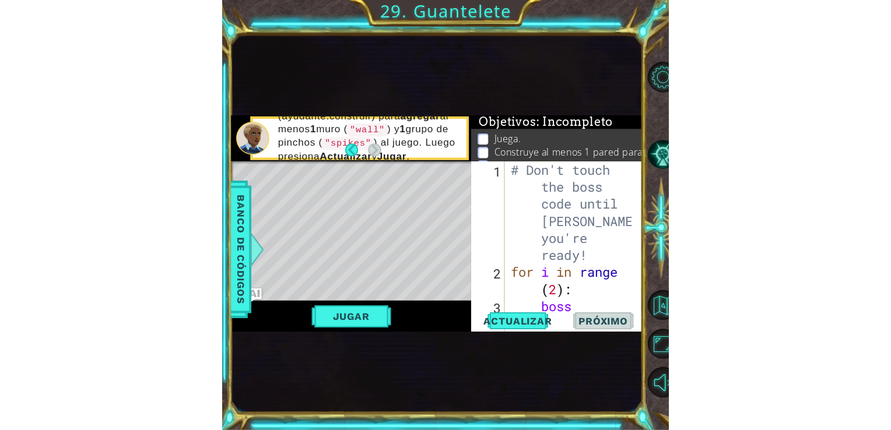
scroll to position [251, 0]
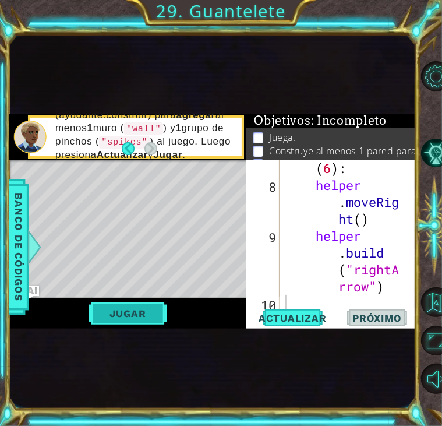
click at [149, 307] on button "Jugar" at bounding box center [128, 313] width 79 height 22
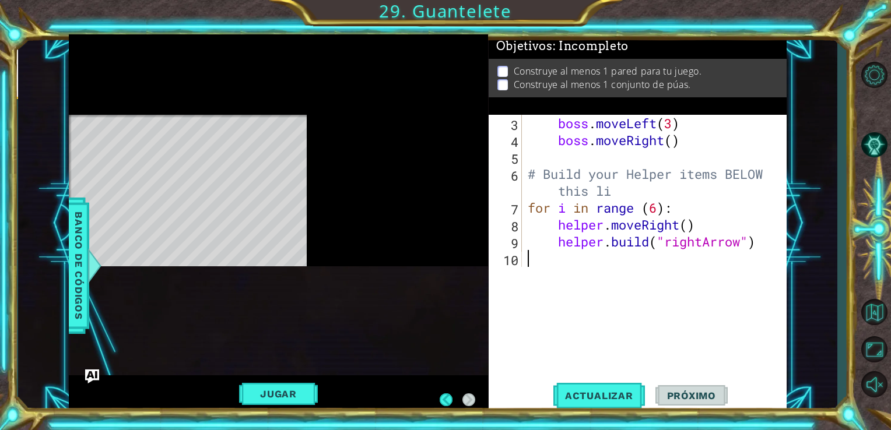
scroll to position [68, 0]
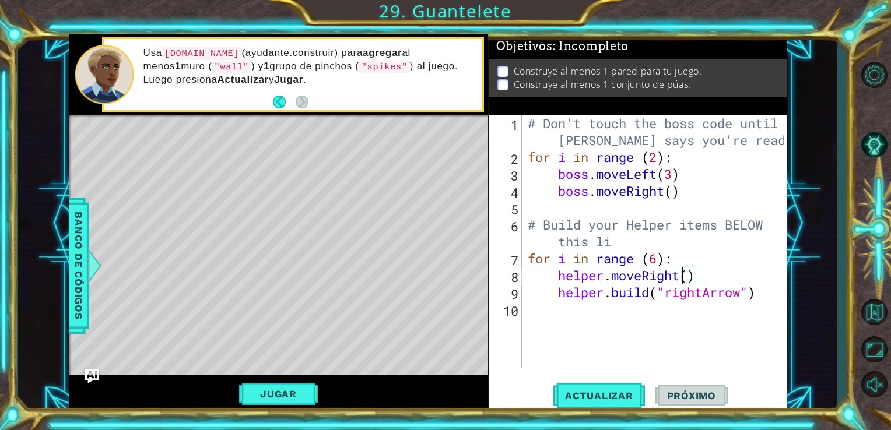
click at [442, 277] on div "# Don't touch the boss code until [PERSON_NAME] says you're ready! for i in ran…" at bounding box center [657, 267] width 265 height 304
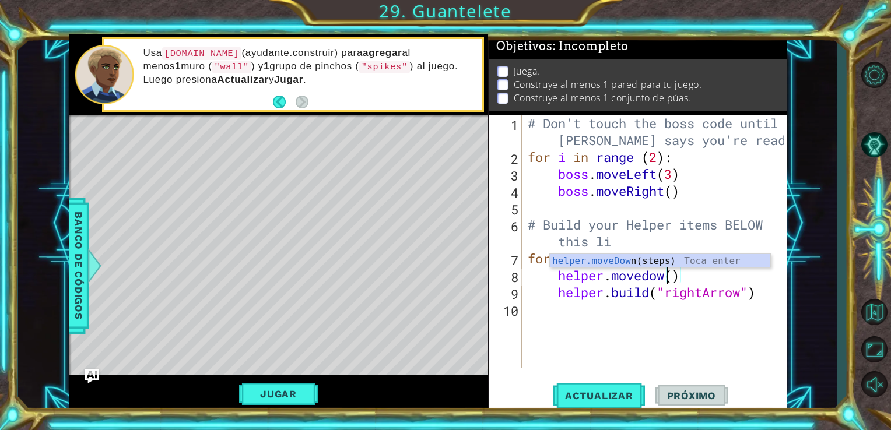
type textarea "helper.movedown()"
click at [442, 303] on div "# Don't touch the boss code until [PERSON_NAME] says you're ready! for i in ran…" at bounding box center [657, 267] width 265 height 304
click at [442, 293] on div "# Don't touch the boss code until [PERSON_NAME] says you're ready! for i in ran…" at bounding box center [657, 267] width 265 height 304
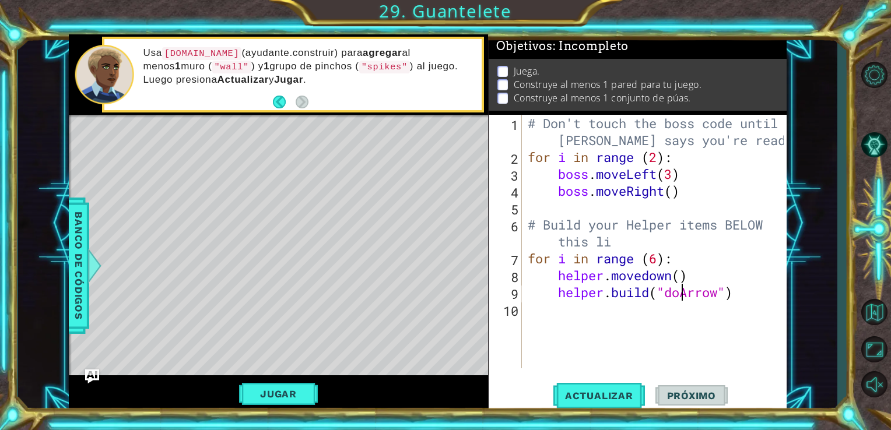
scroll to position [0, 7]
click at [442, 386] on button "Actualizar" at bounding box center [599, 396] width 92 height 30
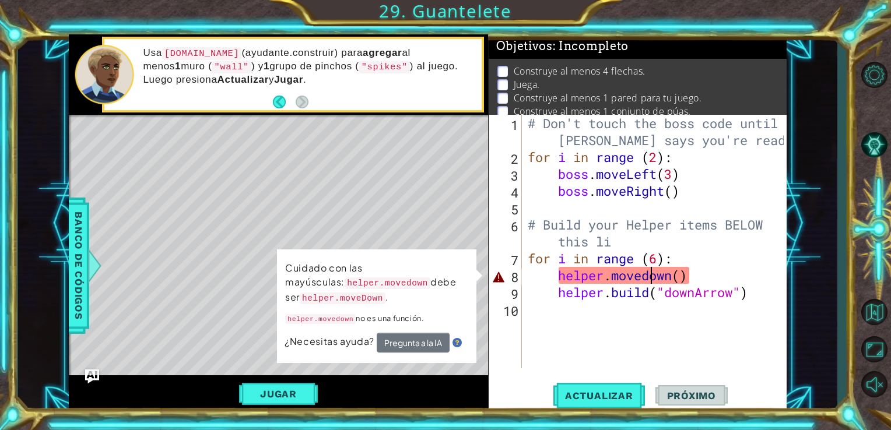
click at [442, 276] on div "# Don't touch the boss code until [PERSON_NAME] says you're ready! for i in ran…" at bounding box center [657, 267] width 265 height 304
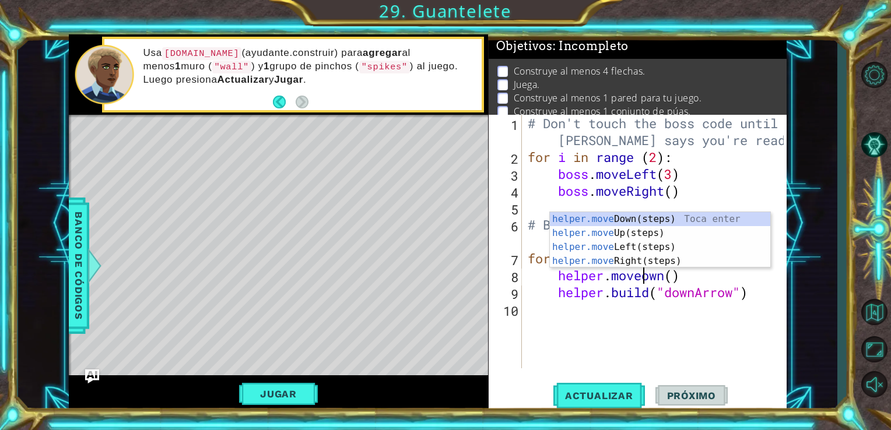
scroll to position [0, 5]
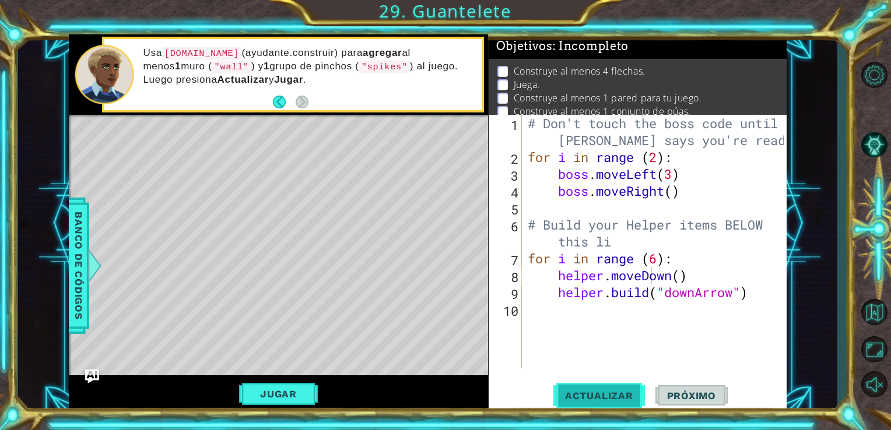
click at [442, 396] on span "Actualizar" at bounding box center [599, 396] width 92 height 12
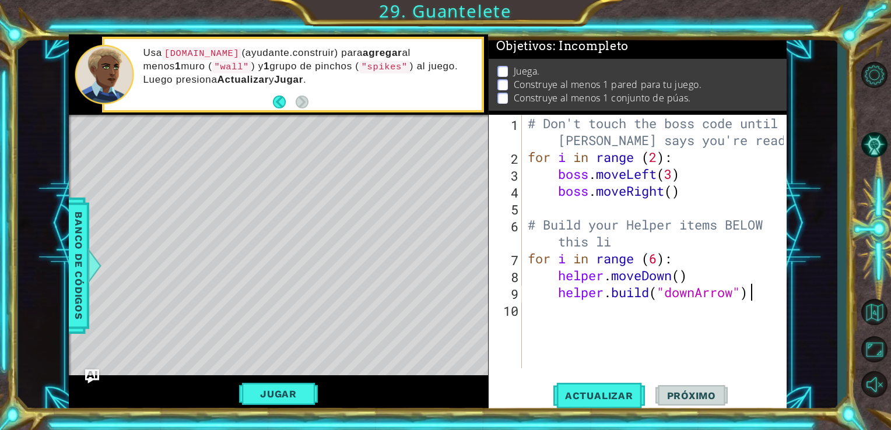
click at [442, 300] on div "# Don't touch the boss code until [PERSON_NAME] says you're ready! for i in ran…" at bounding box center [657, 267] width 265 height 304
type textarea "[DOMAIN_NAME]("downArrow")"
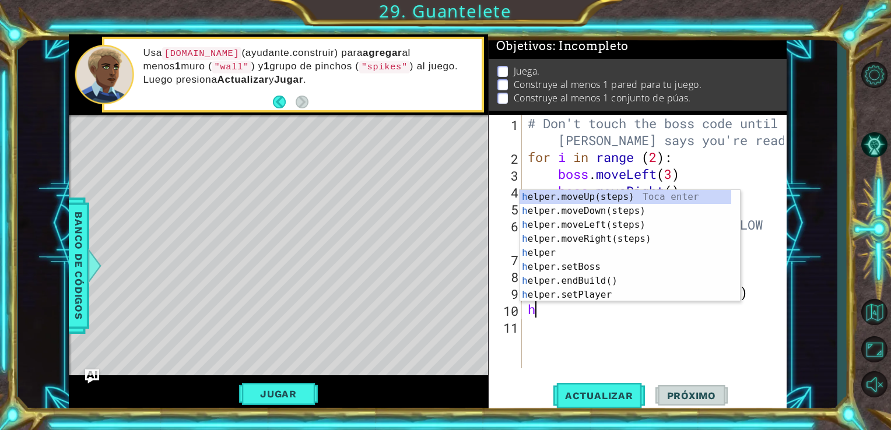
type textarea "hel"
click at [442, 236] on div "hel per.moveUp(steps) Toca enter hel per.moveDown(steps) Toca enter hel per.mov…" at bounding box center [625, 260] width 212 height 140
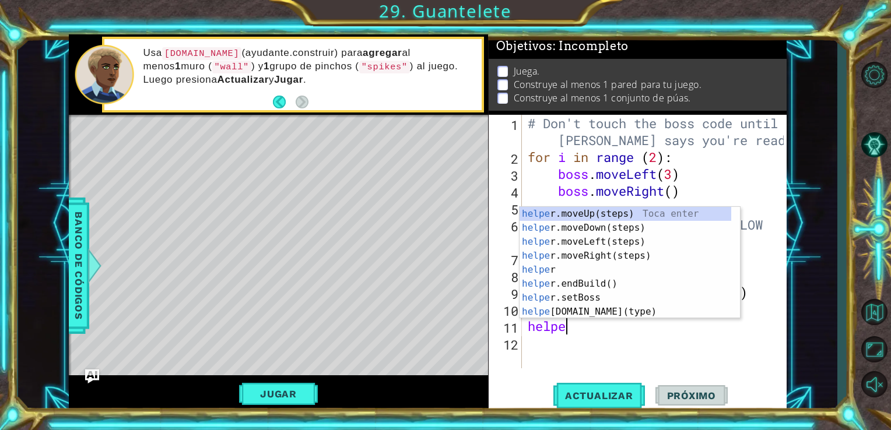
type textarea "helper"
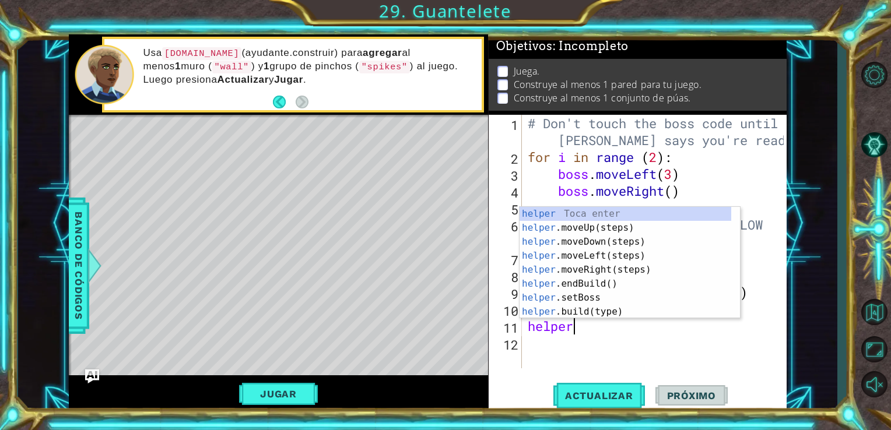
scroll to position [0, 1]
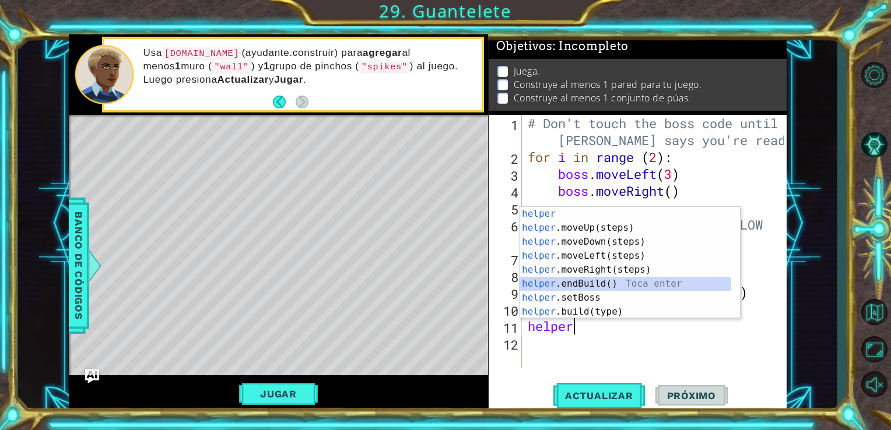
click at [442, 288] on div "helper Toca enter helper .moveUp(steps) Toca enter helper .moveDown(steps) Toca…" at bounding box center [625, 277] width 212 height 140
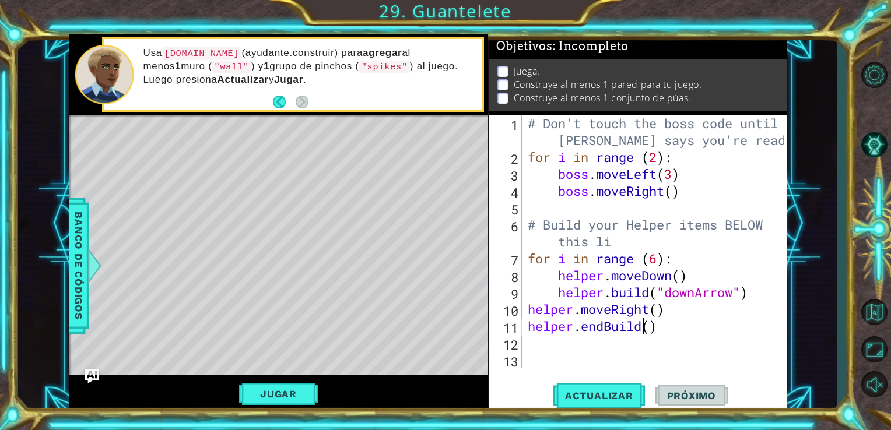
click at [442, 331] on div "# Don't touch the boss code until [PERSON_NAME] says you're ready! for i in ran…" at bounding box center [657, 267] width 265 height 304
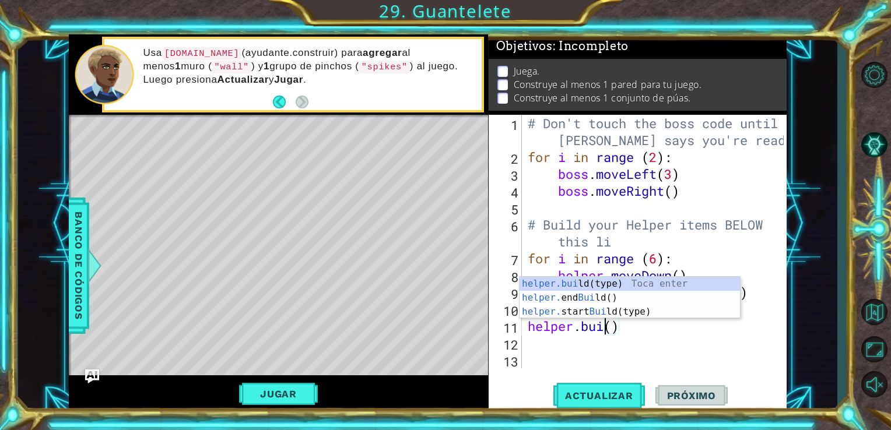
scroll to position [0, 3]
click at [442, 327] on div "# Don't touch the boss code until [PERSON_NAME] says you're ready! for i in ran…" at bounding box center [657, 267] width 265 height 304
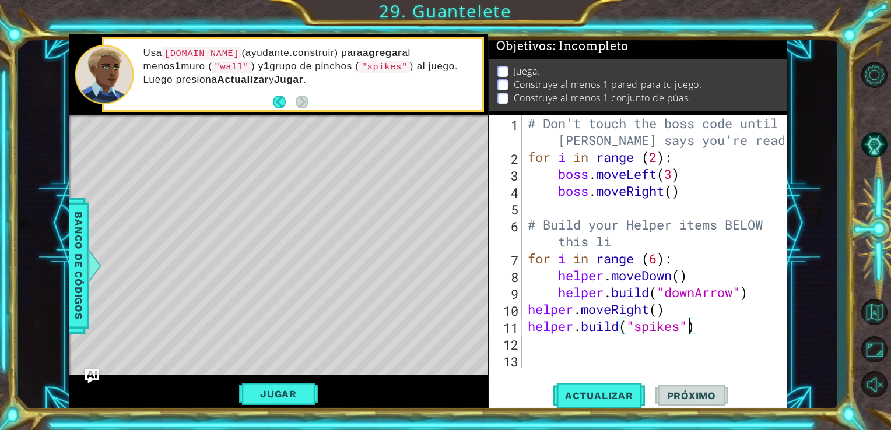
scroll to position [0, 7]
type textarea "[DOMAIN_NAME]("spikes")"
click at [442, 402] on span "Actualizar" at bounding box center [599, 396] width 92 height 12
click at [442, 386] on button "Actualizar" at bounding box center [599, 396] width 92 height 30
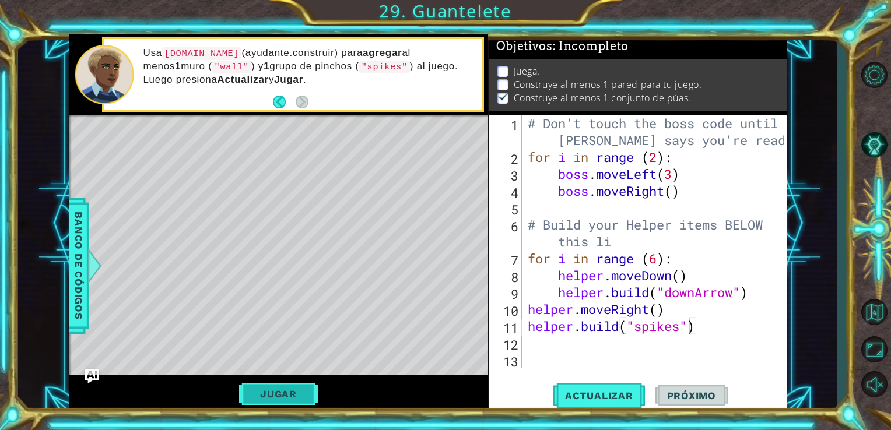
click at [280, 396] on button "Jugar" at bounding box center [278, 394] width 79 height 22
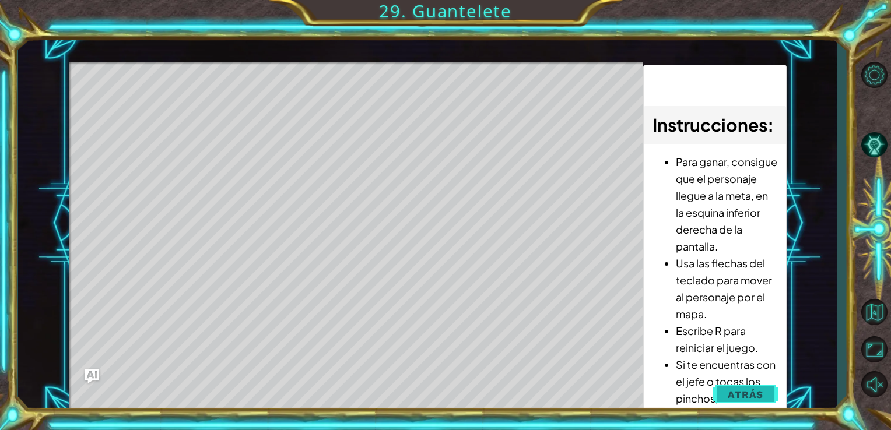
click at [442, 397] on button "Atrás" at bounding box center [745, 394] width 65 height 23
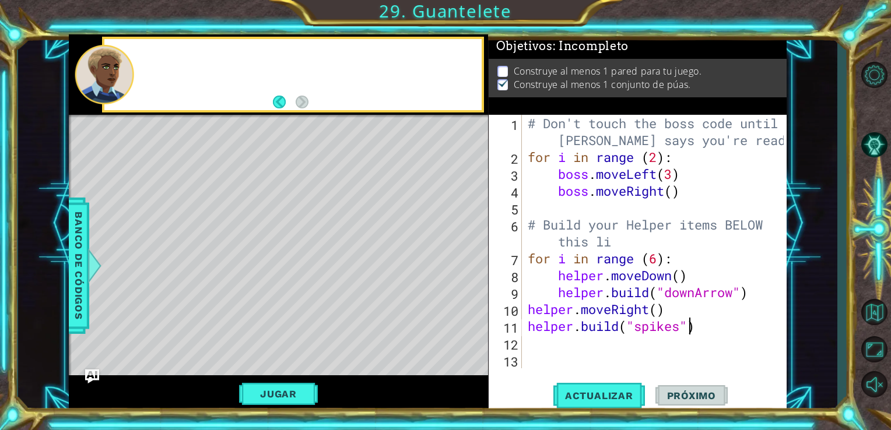
scroll to position [0, 0]
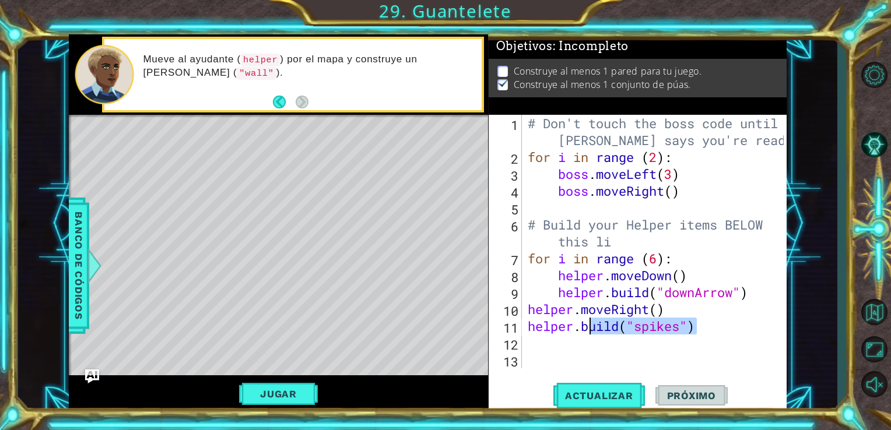
drag, startPoint x: 695, startPoint y: 329, endPoint x: 598, endPoint y: 328, distance: 96.8
click at [442, 328] on div "# Don't touch the boss code until [PERSON_NAME] says you're ready! for i in ran…" at bounding box center [657, 267] width 265 height 304
drag, startPoint x: 731, startPoint y: 349, endPoint x: 720, endPoint y: 349, distance: 11.1
click at [442, 349] on div "# Don't touch the boss code until [PERSON_NAME] says you're ready! for i in ran…" at bounding box center [657, 267] width 265 height 304
click at [442, 314] on div "# Don't touch the boss code until [PERSON_NAME] says you're ready! for i in ran…" at bounding box center [657, 267] width 265 height 304
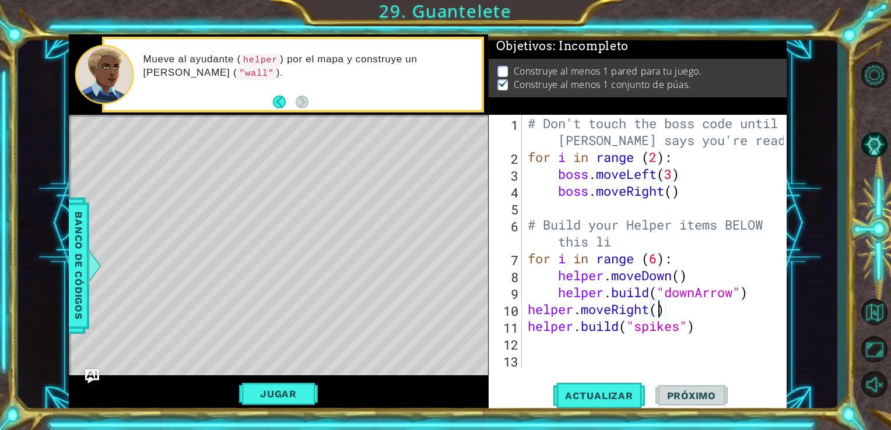
scroll to position [0, 6]
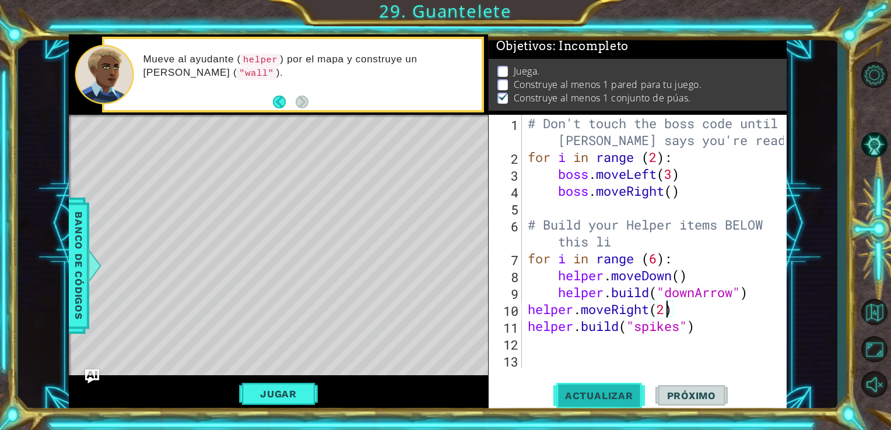
click at [442, 393] on span "Actualizar" at bounding box center [599, 396] width 92 height 12
click at [297, 387] on button "Jugar" at bounding box center [278, 394] width 79 height 22
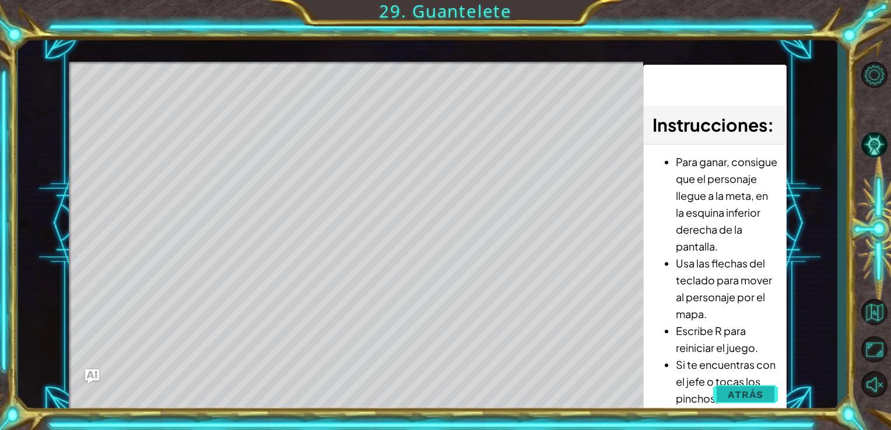
click at [442, 402] on button "Atrás" at bounding box center [745, 394] width 65 height 23
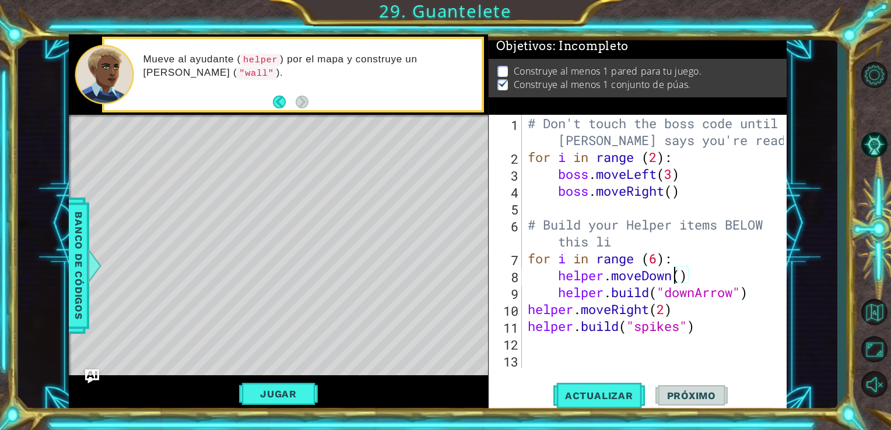
click at [442, 280] on div "# Don't touch the boss code until [PERSON_NAME] says you're ready! for i in ran…" at bounding box center [657, 267] width 265 height 304
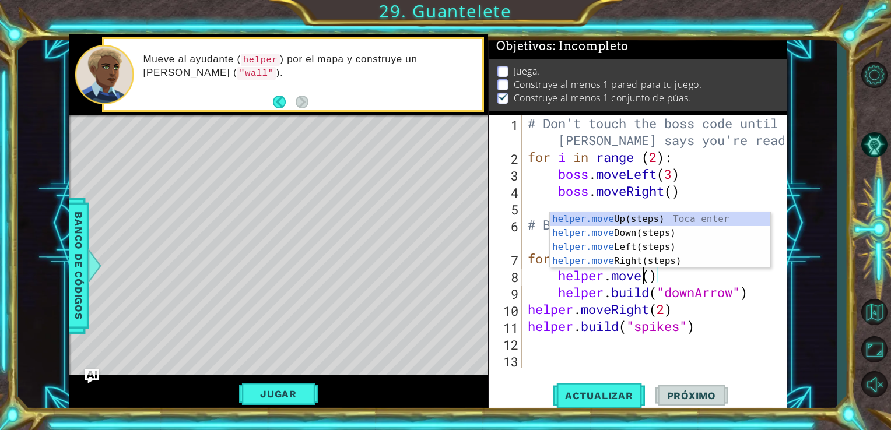
scroll to position [0, 5]
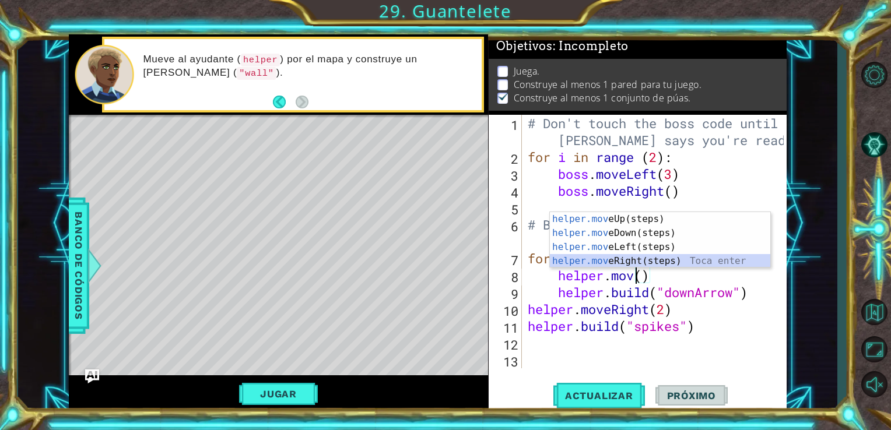
click at [442, 263] on div "helper.mov eUp(steps) Toca enter helper.mov eDown(steps) Toca enter helper.mov …" at bounding box center [660, 254] width 220 height 84
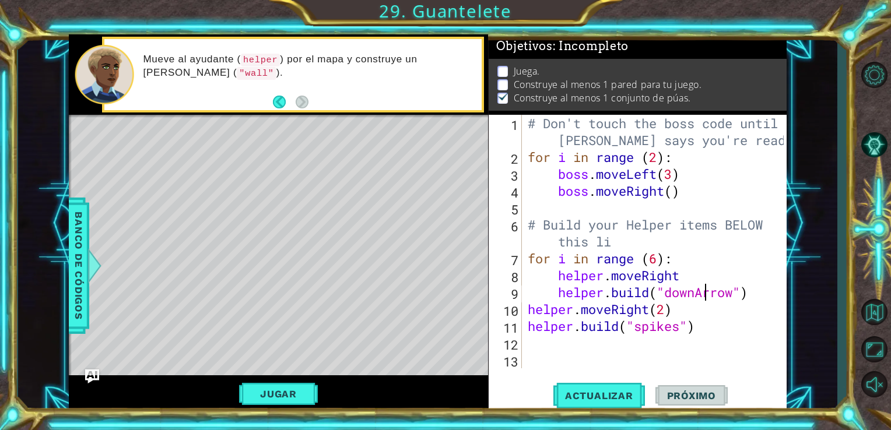
click at [442, 295] on div "# Don't touch the boss code until [PERSON_NAME] says you're ready! for i in ran…" at bounding box center [657, 267] width 265 height 304
click at [442, 299] on div "# Don't touch the boss code until [PERSON_NAME] says you're ready! for i in ran…" at bounding box center [657, 267] width 265 height 304
click at [442, 402] on span "Actualizar" at bounding box center [599, 396] width 92 height 12
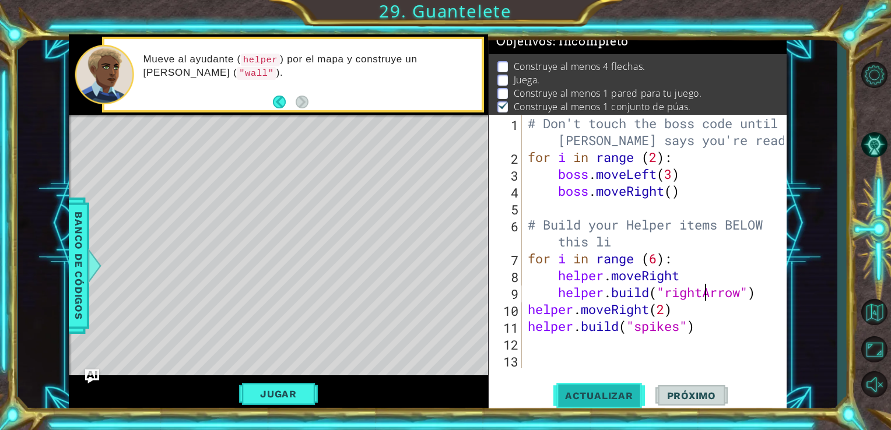
scroll to position [5, 0]
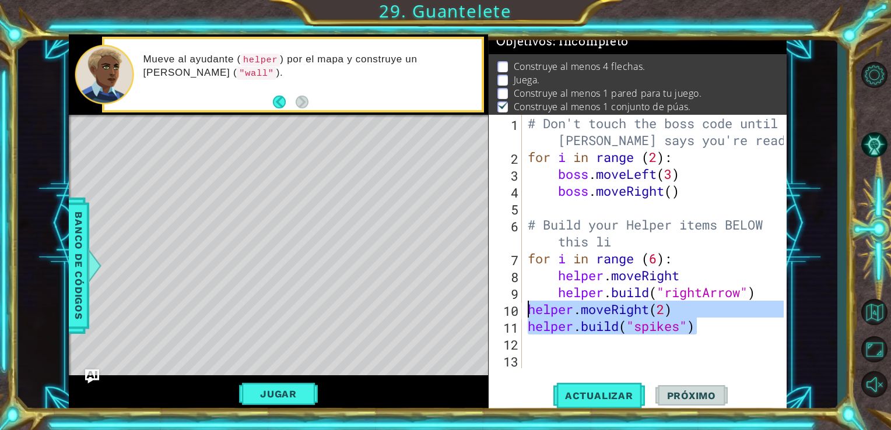
drag, startPoint x: 695, startPoint y: 331, endPoint x: 527, endPoint y: 314, distance: 168.7
click at [442, 314] on div "# Don't touch the boss code until [PERSON_NAME] says you're ready! for i in ran…" at bounding box center [657, 267] width 265 height 304
type textarea "helper.moveRight(2) [DOMAIN_NAME]("spikes")"
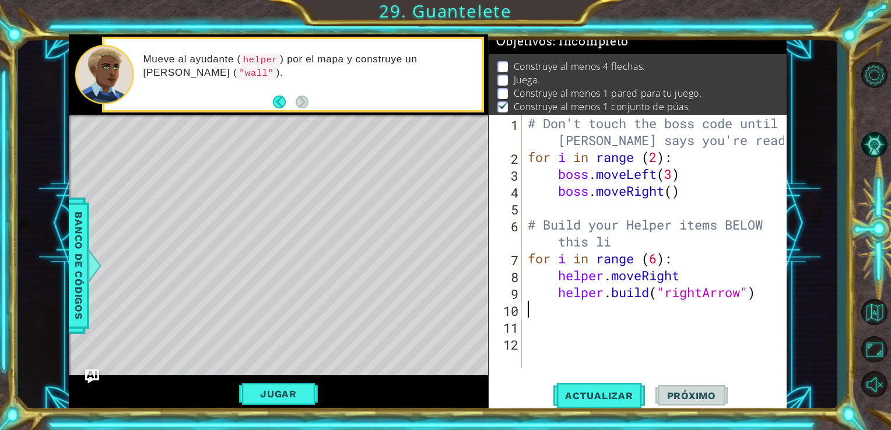
scroll to position [0, 0]
click at [442, 385] on button "Actualizar" at bounding box center [599, 396] width 92 height 30
click at [258, 397] on button "Jugar" at bounding box center [278, 394] width 79 height 22
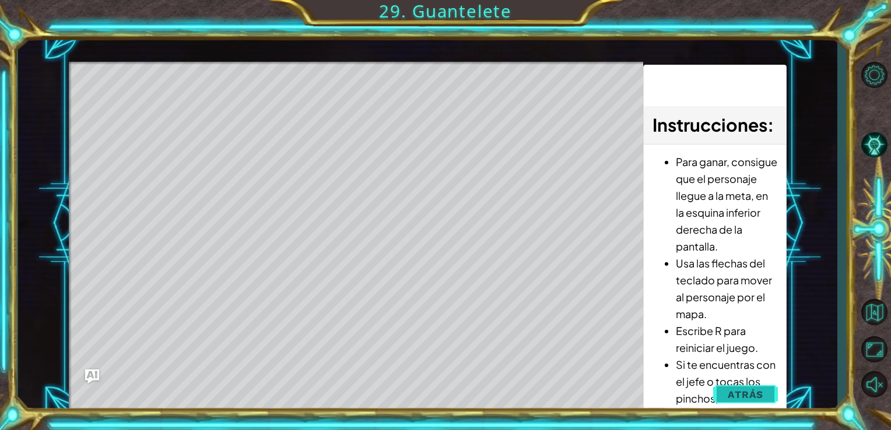
click at [442, 390] on span "Atrás" at bounding box center [745, 395] width 36 height 12
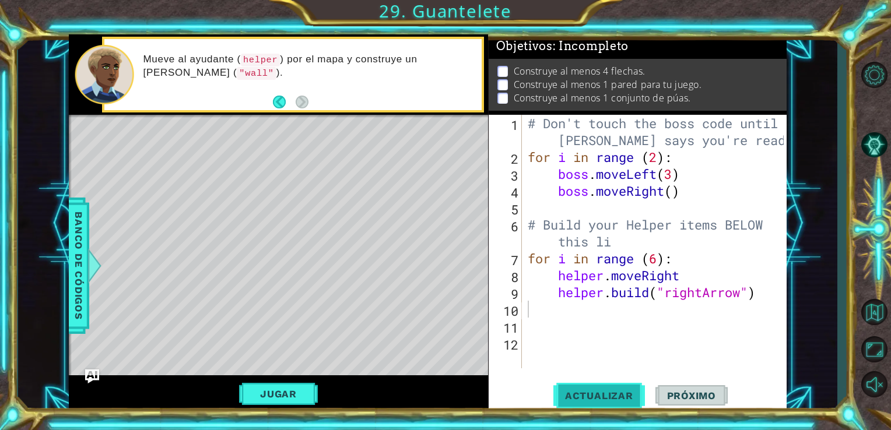
click at [442, 392] on span "Actualizar" at bounding box center [599, 396] width 92 height 12
click at [442, 393] on span "Actualizar" at bounding box center [599, 396] width 92 height 12
click at [442, 293] on div "# Don't touch the boss code until [PERSON_NAME] says you're ready! for i in ran…" at bounding box center [657, 267] width 265 height 304
type textarea "[DOMAIN_NAME]("rightArrow")"
